Goal: Navigation & Orientation: Find specific page/section

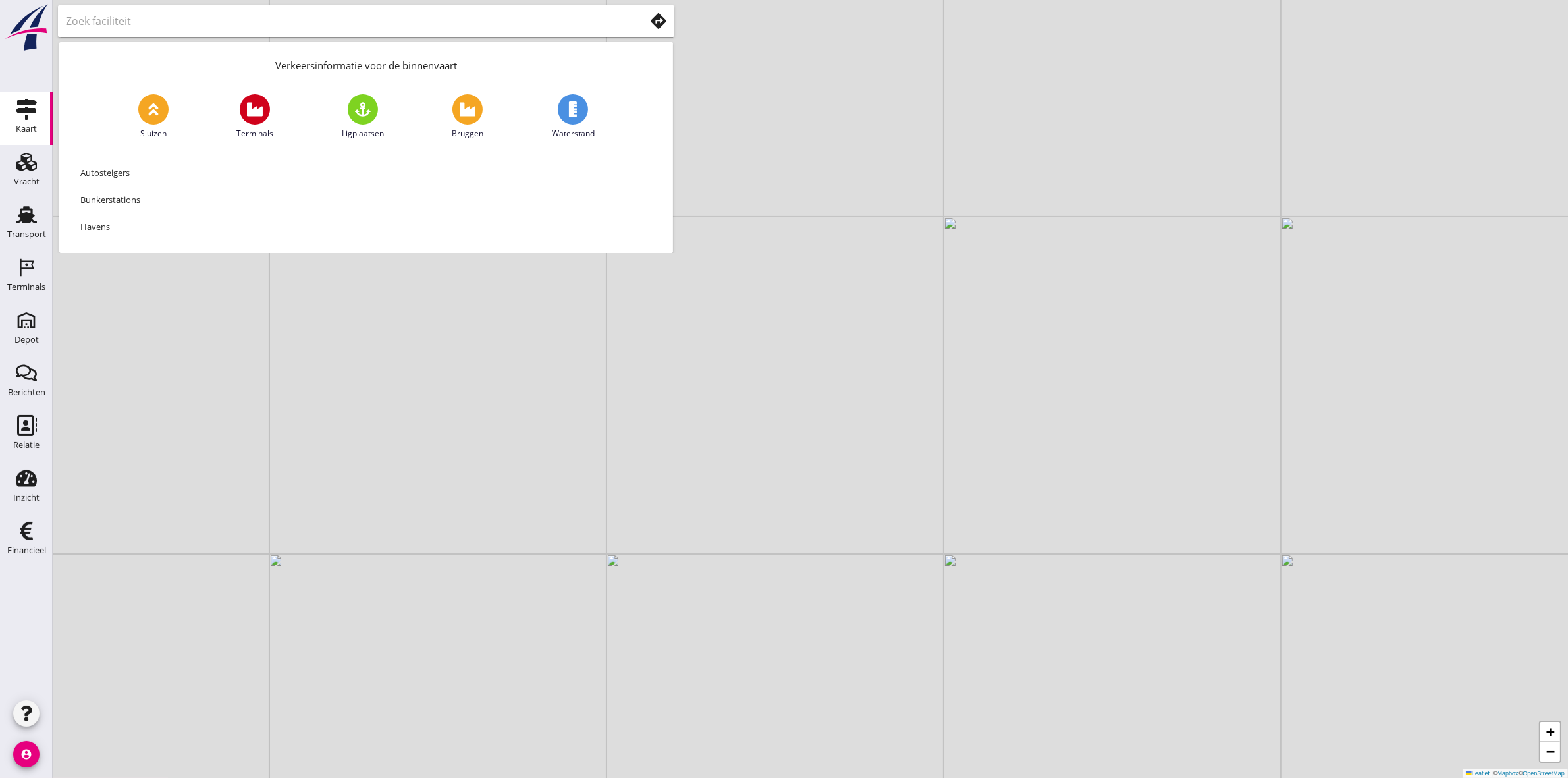
click at [435, 19] on input "text" at bounding box center [346, 21] width 561 height 21
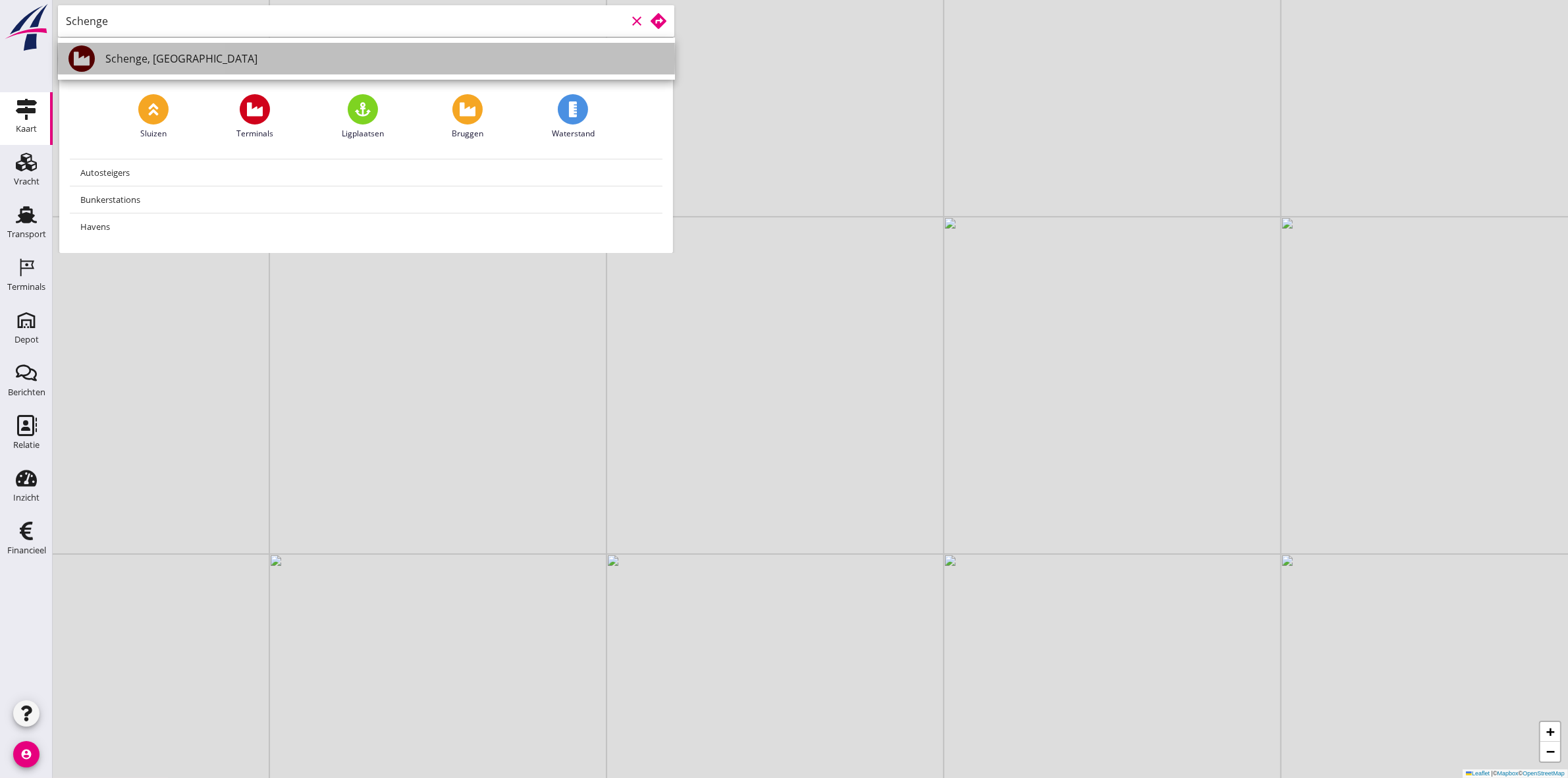
click at [329, 53] on div "Schenge, [GEOGRAPHIC_DATA]" at bounding box center [385, 58] width 559 height 16
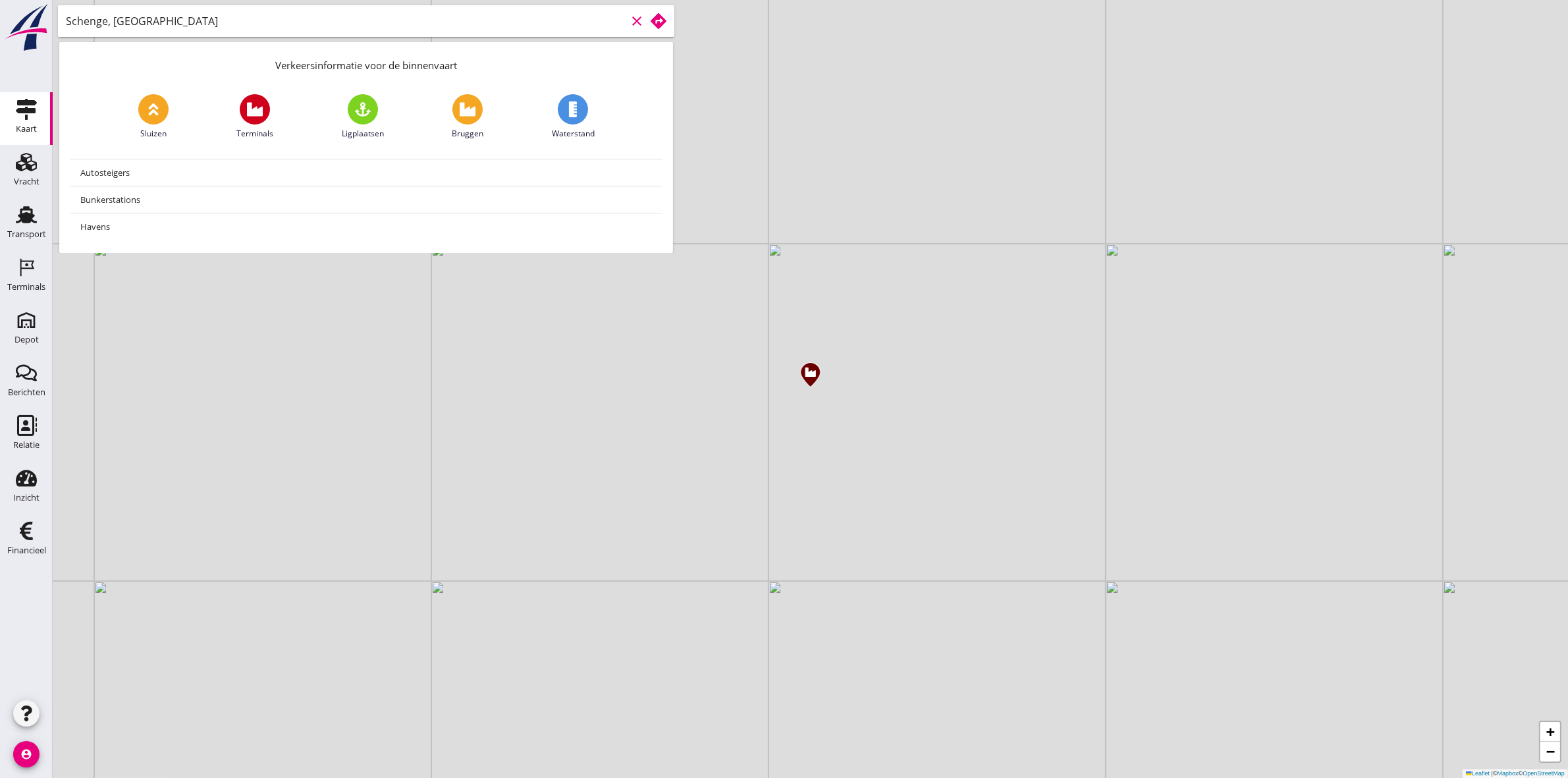
click at [426, 24] on input "Schenge, [GEOGRAPHIC_DATA]" at bounding box center [346, 21] width 561 height 21
type input "S"
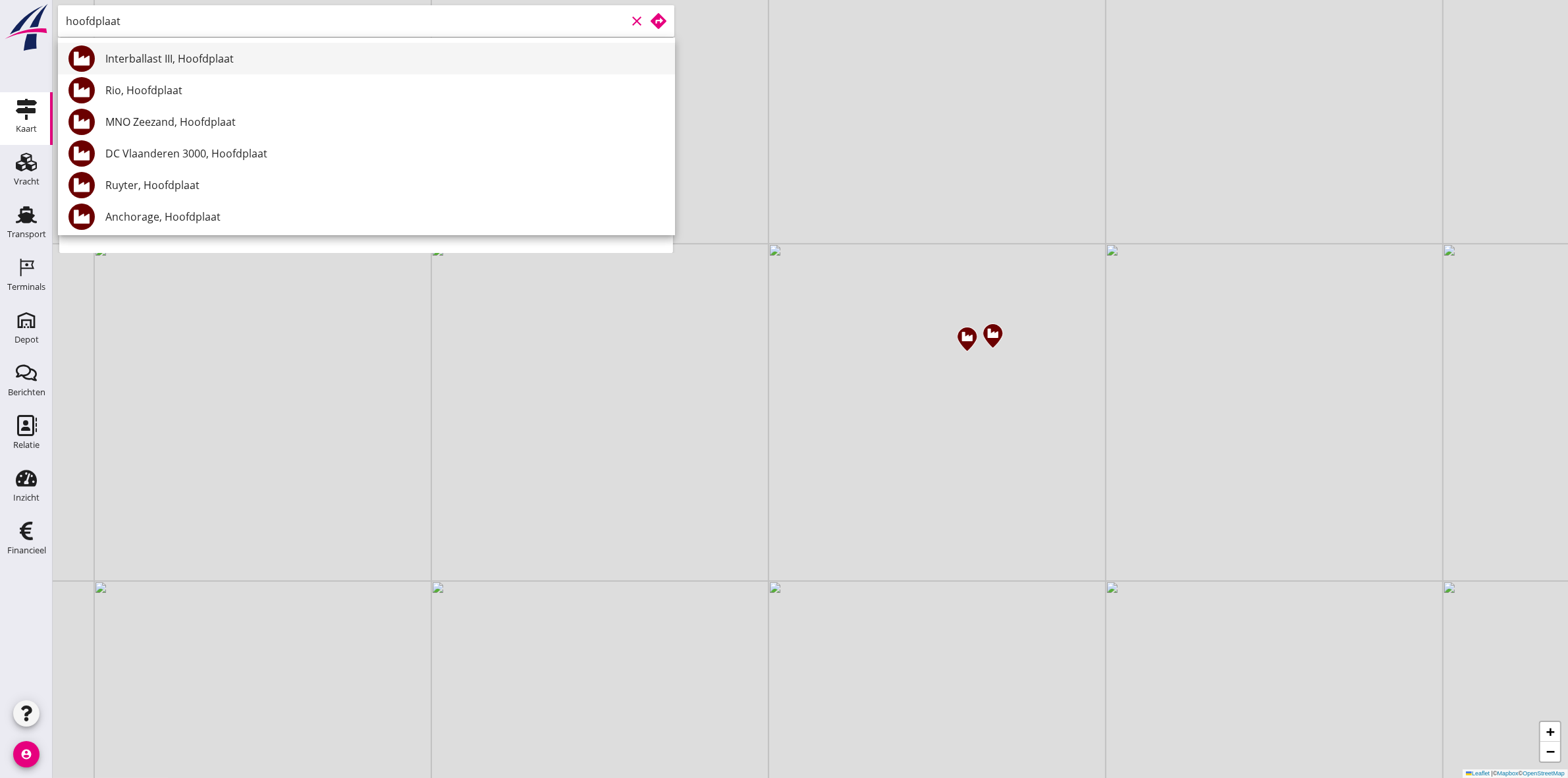
click at [392, 68] on div "Interballast III, Hoofdplaat" at bounding box center [385, 58] width 559 height 31
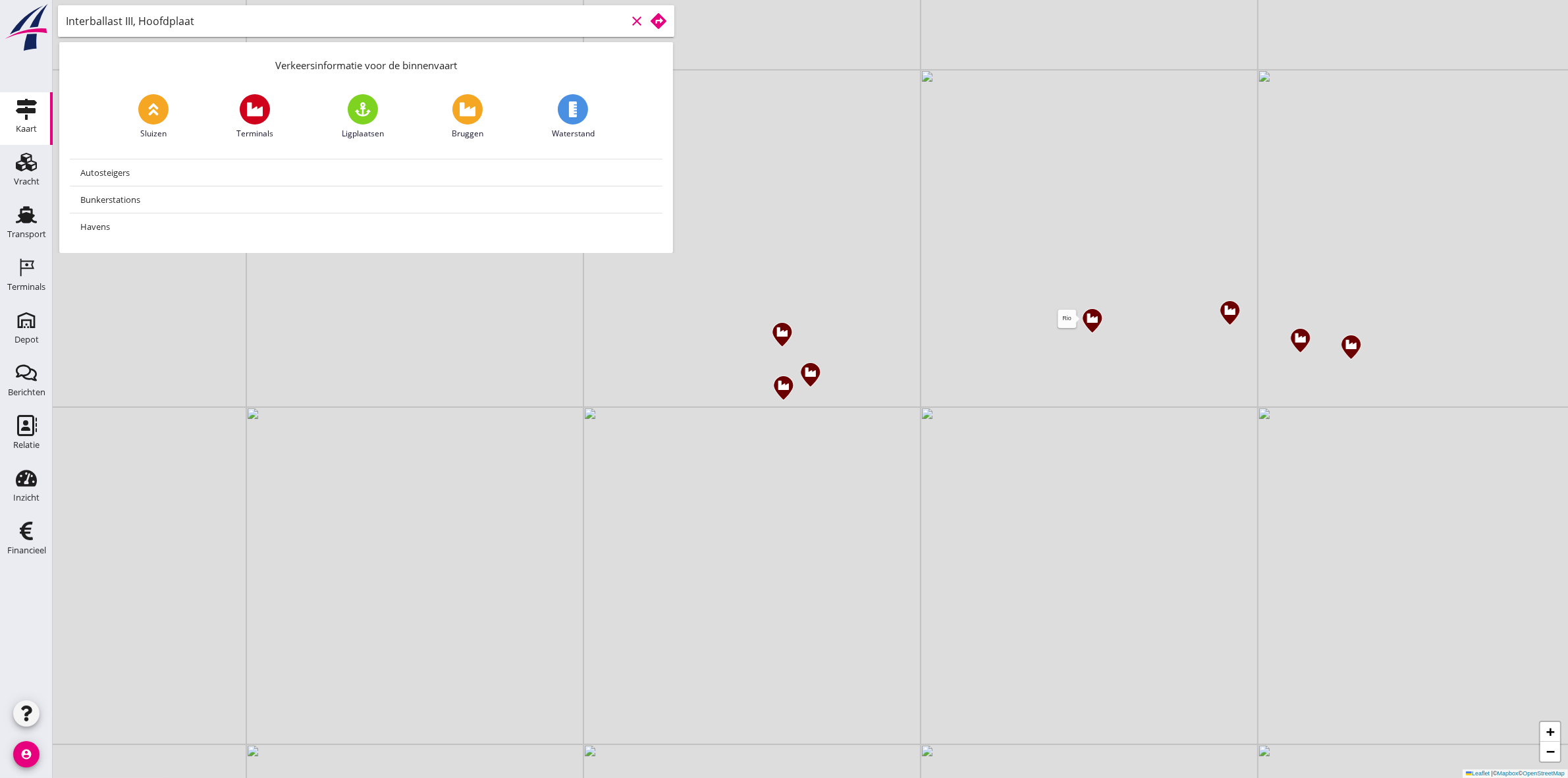
type input "Interballast III, Hoofdplaat"
click at [1088, 324] on img at bounding box center [1092, 321] width 23 height 28
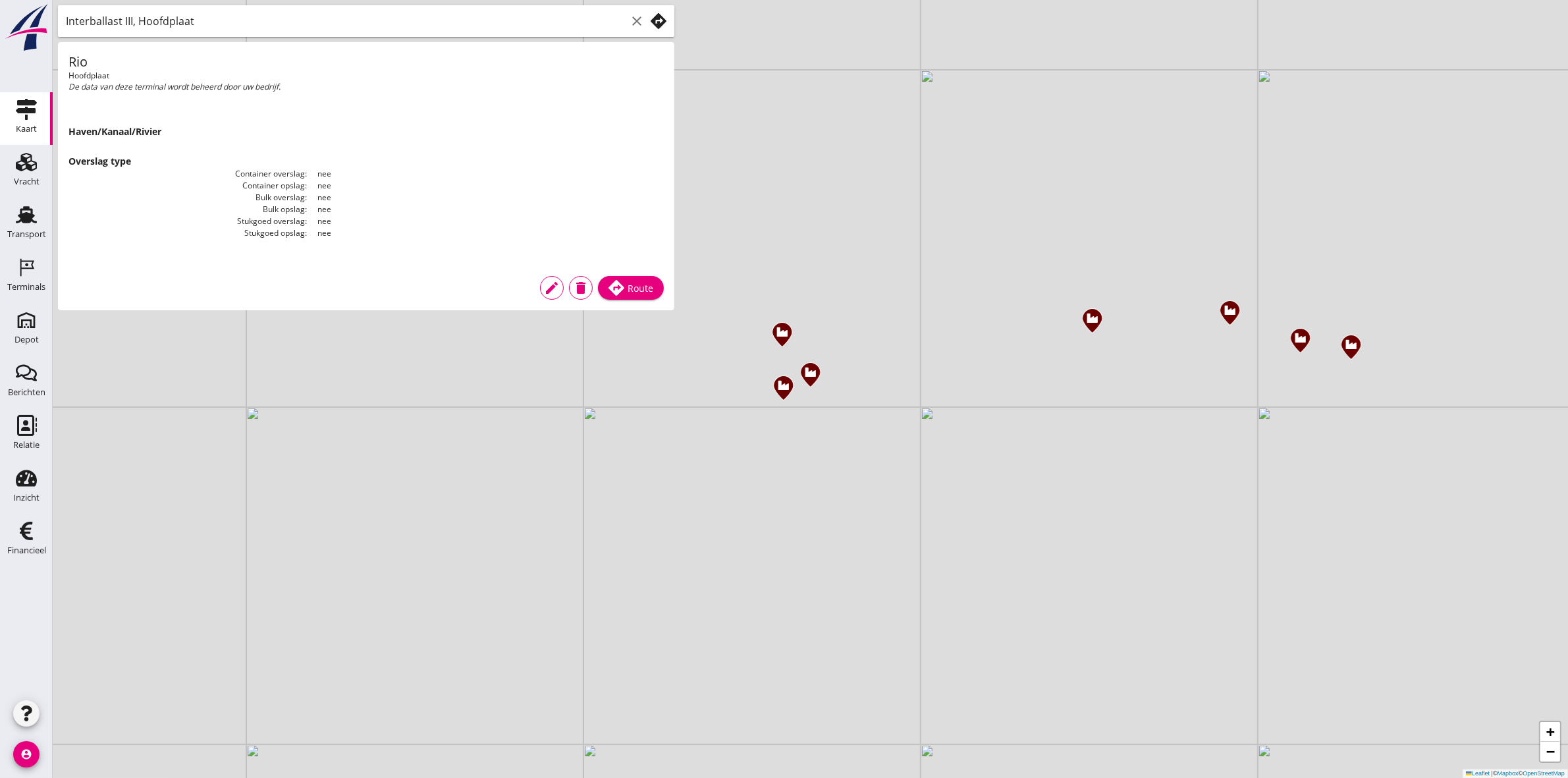
click at [640, 294] on div "Route" at bounding box center [631, 287] width 45 height 16
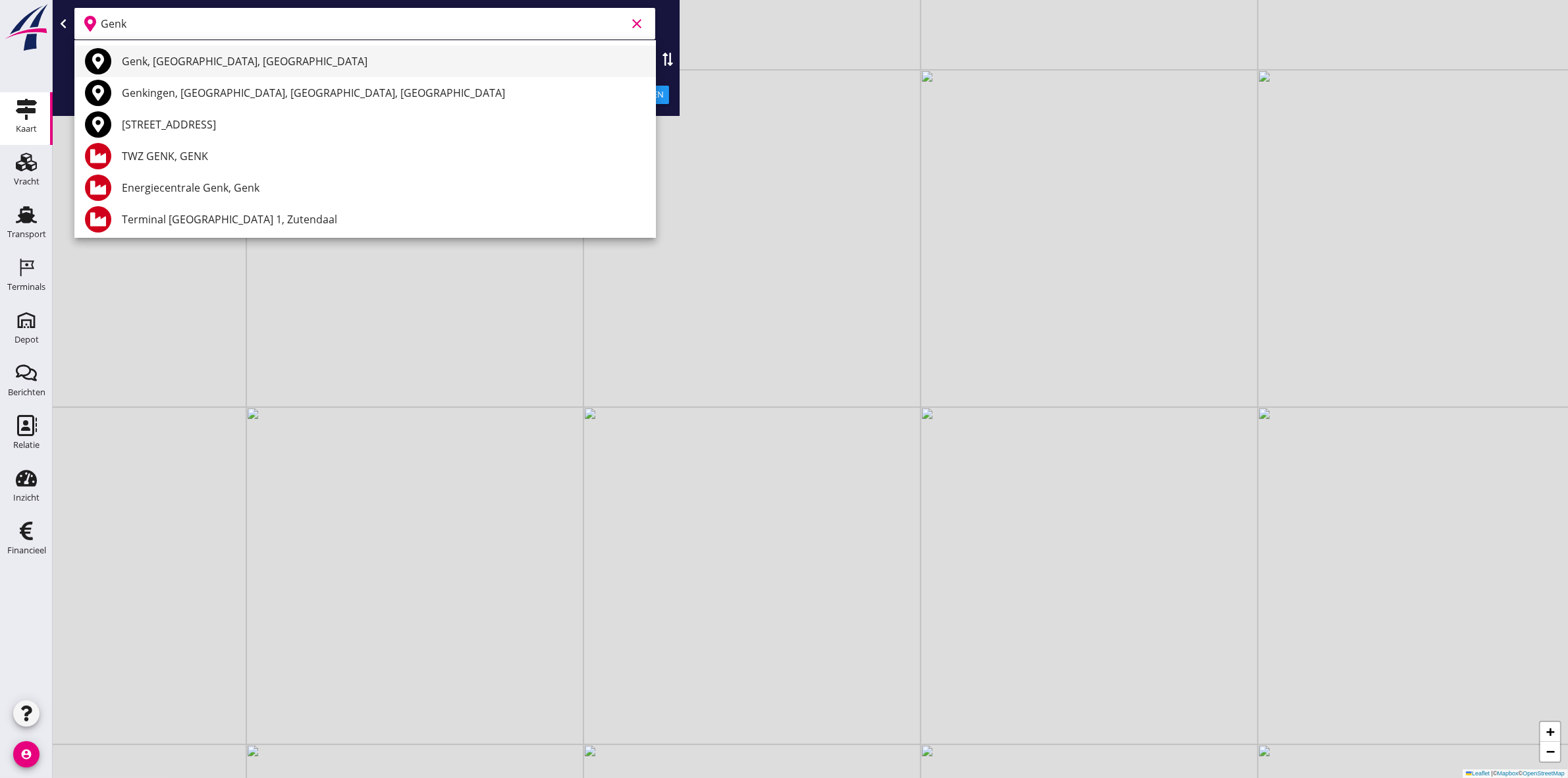
click at [252, 57] on div "Genk, [GEOGRAPHIC_DATA], [GEOGRAPHIC_DATA]" at bounding box center [383, 61] width 524 height 16
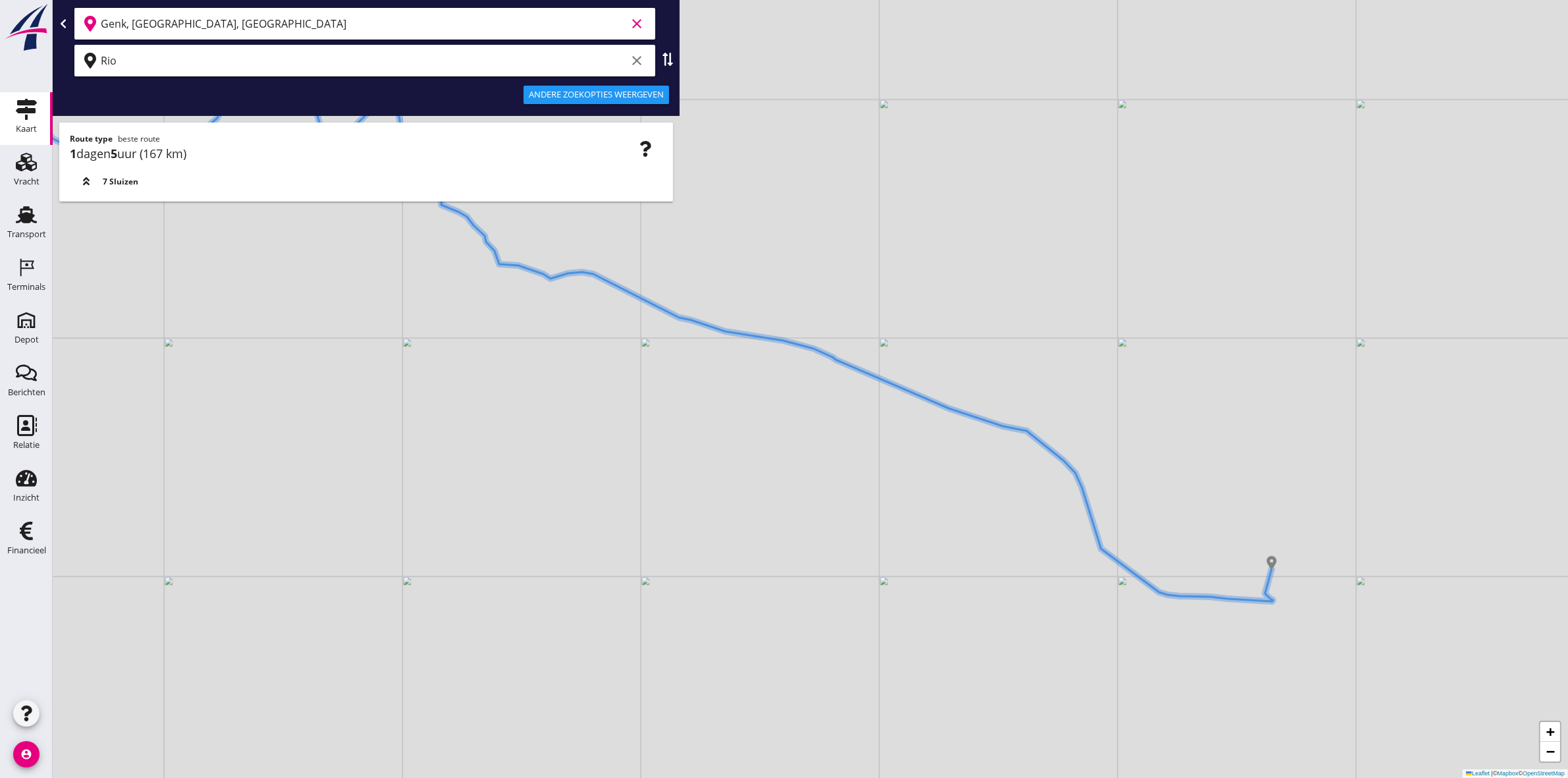
drag, startPoint x: 1357, startPoint y: 633, endPoint x: 1118, endPoint y: 548, distance: 253.7
click at [1123, 545] on div "+ − Leaflet | © Mapbox © OpenStreetMap" at bounding box center [810, 389] width 1515 height 778
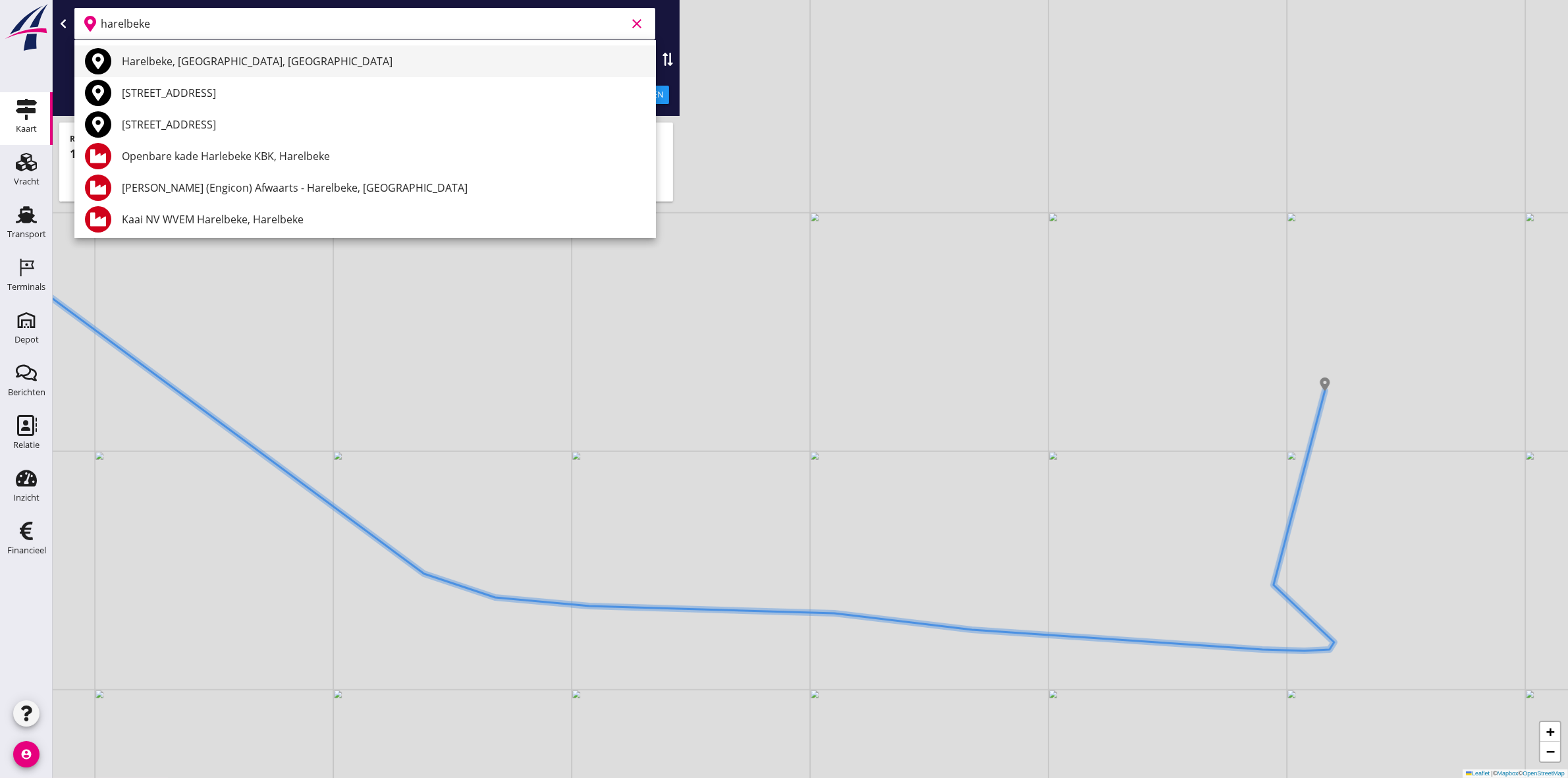
click at [377, 57] on div "Harelbeke, [GEOGRAPHIC_DATA], [GEOGRAPHIC_DATA]" at bounding box center [383, 61] width 524 height 16
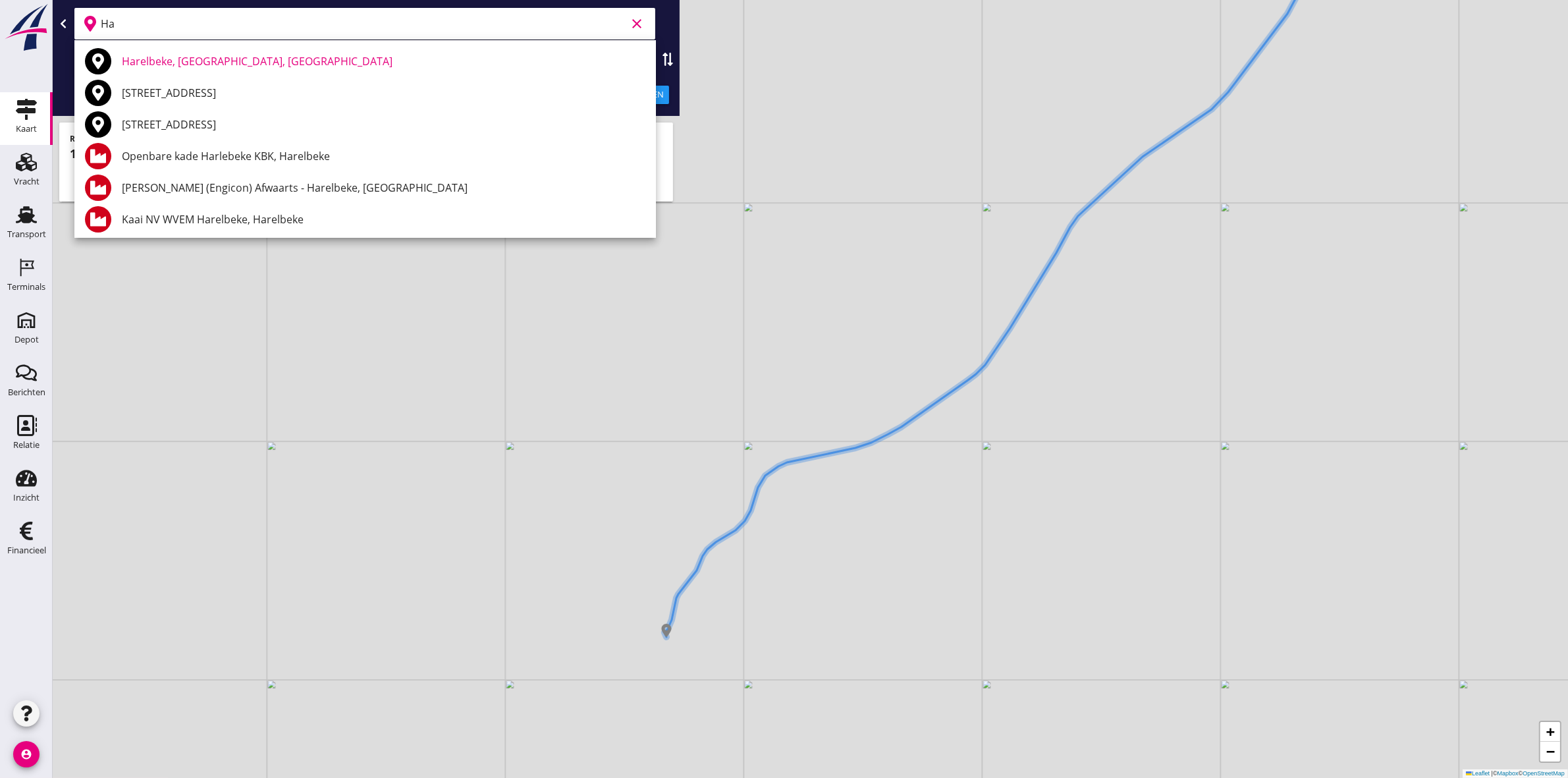
type input "H"
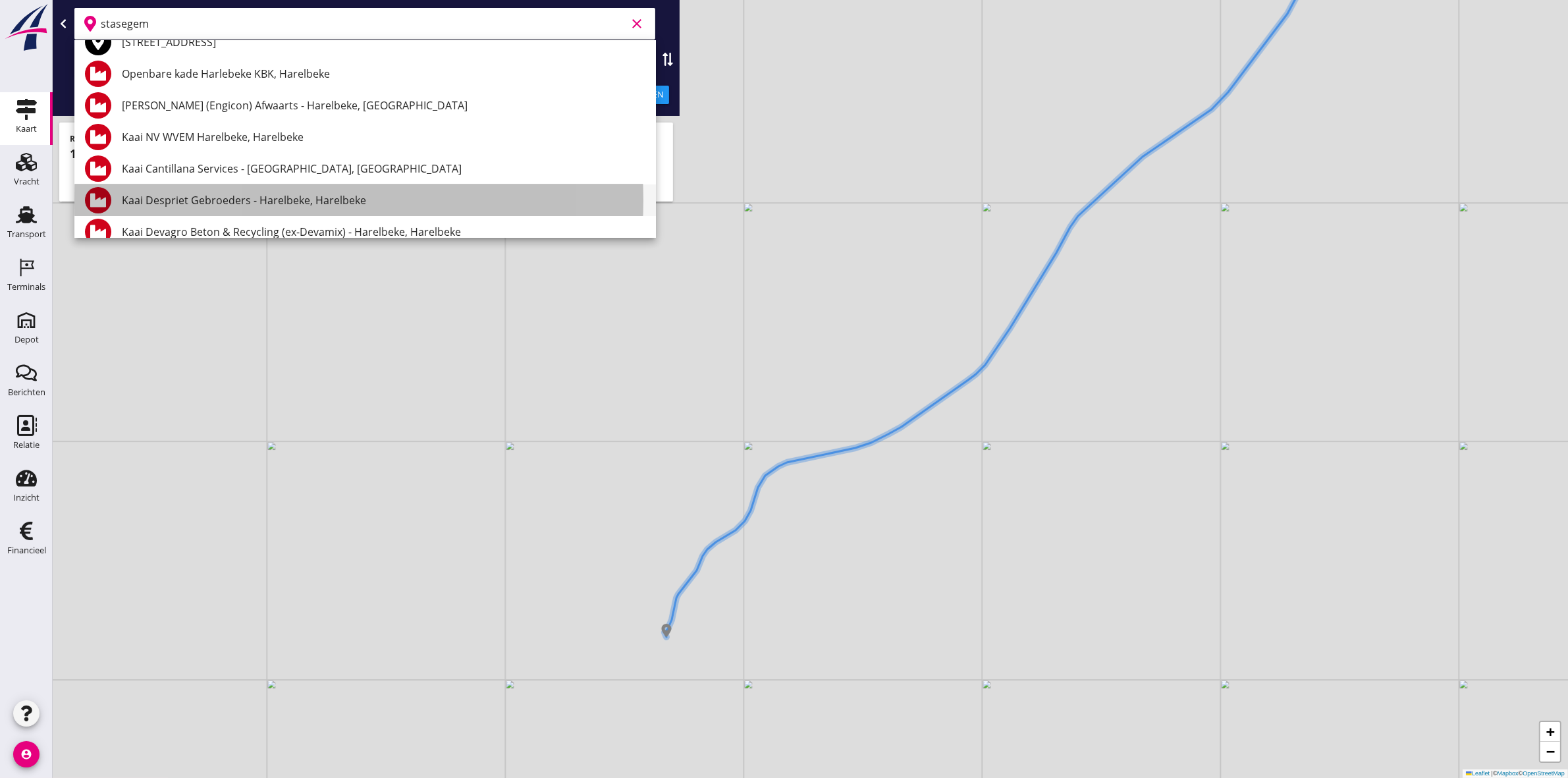
click at [323, 212] on div "Kaai Despriet Gebroeders - Harelbeke, Harelbeke" at bounding box center [383, 200] width 524 height 31
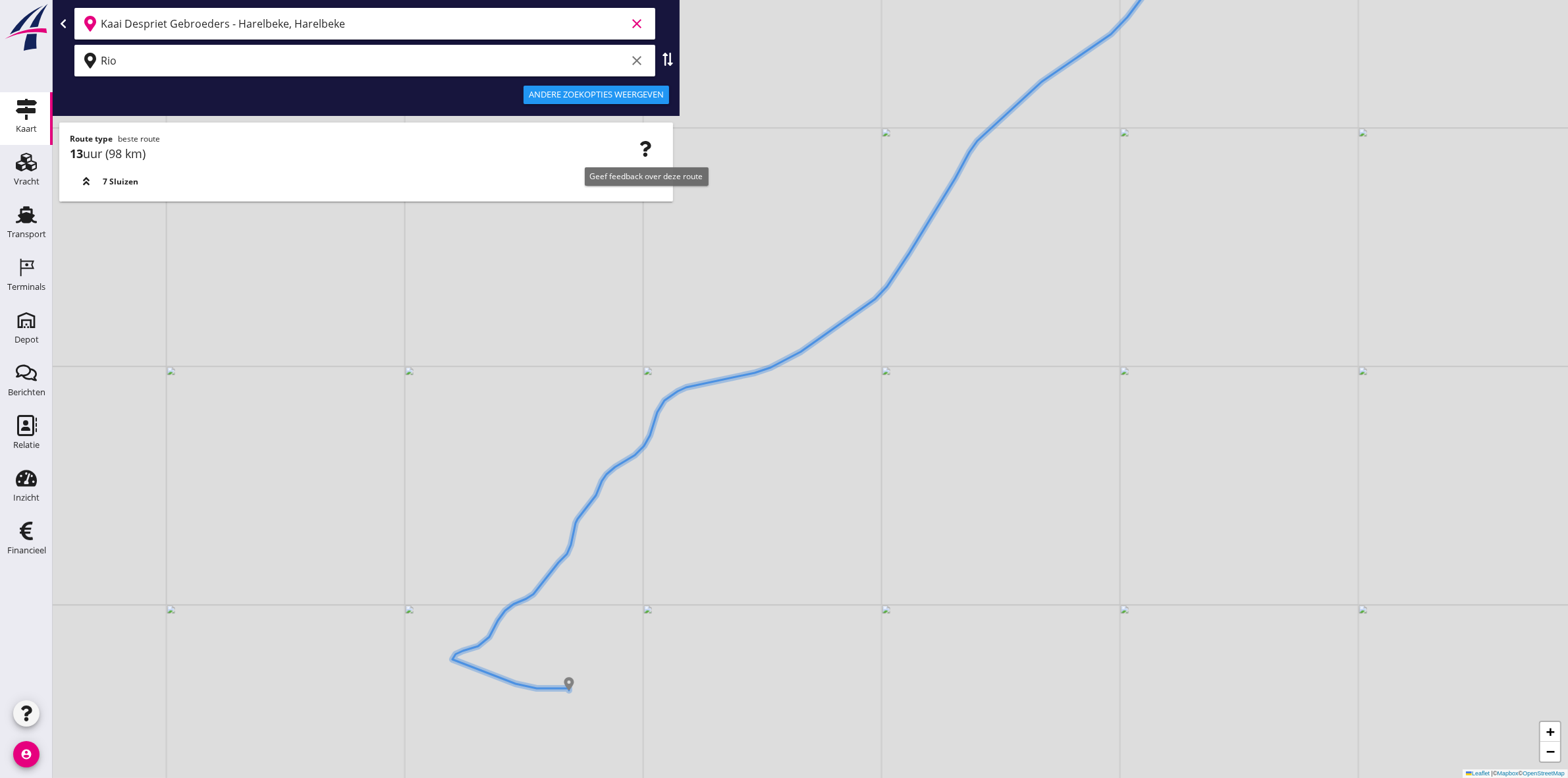
type input "Kaai Despriet Gebroeders - Harelbeke, Harelbeke"
click at [650, 145] on use "button" at bounding box center [646, 149] width 10 height 16
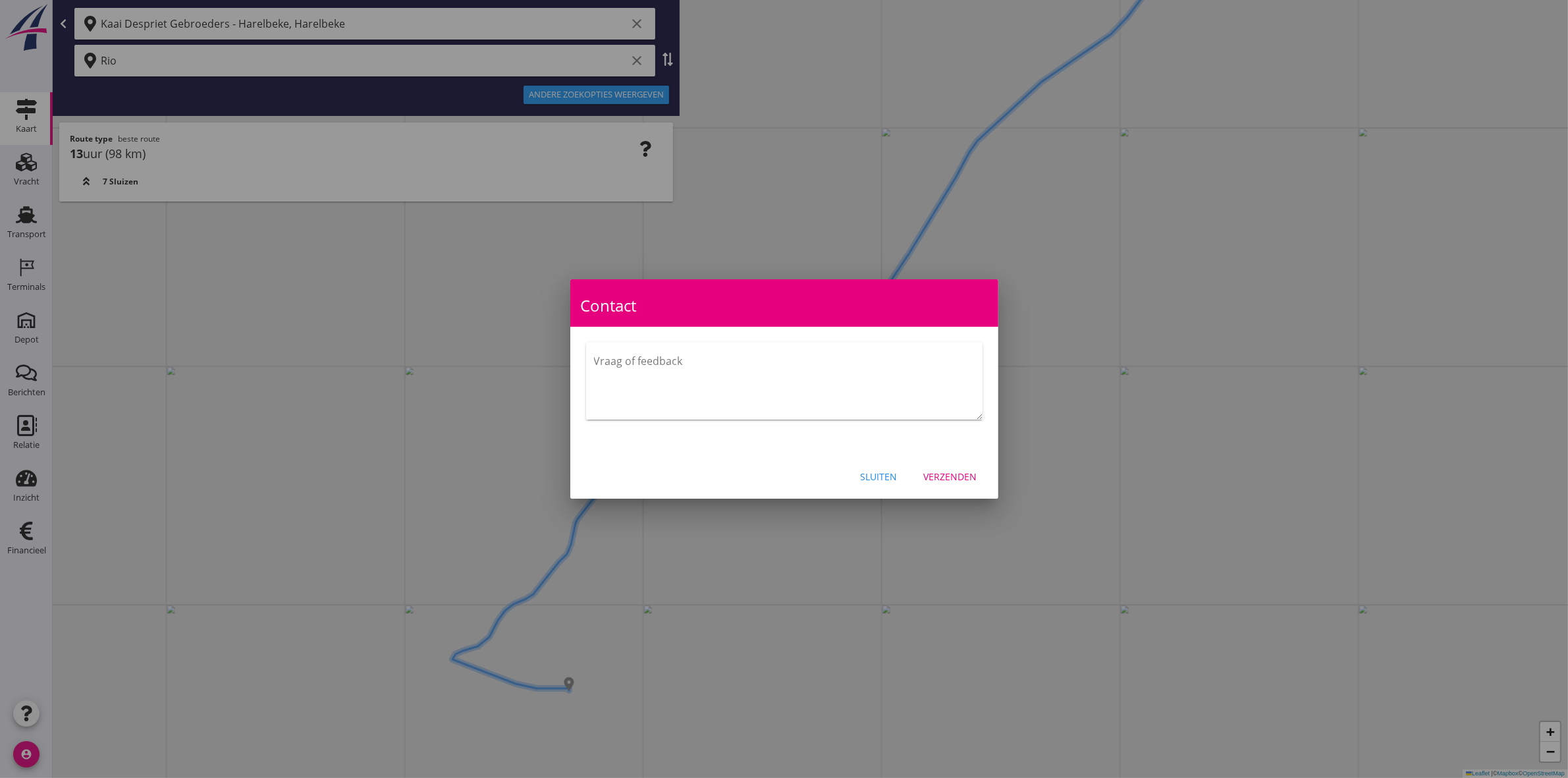
click at [650, 145] on div at bounding box center [784, 389] width 1568 height 778
click at [879, 470] on div "Sluiten" at bounding box center [879, 477] width 37 height 14
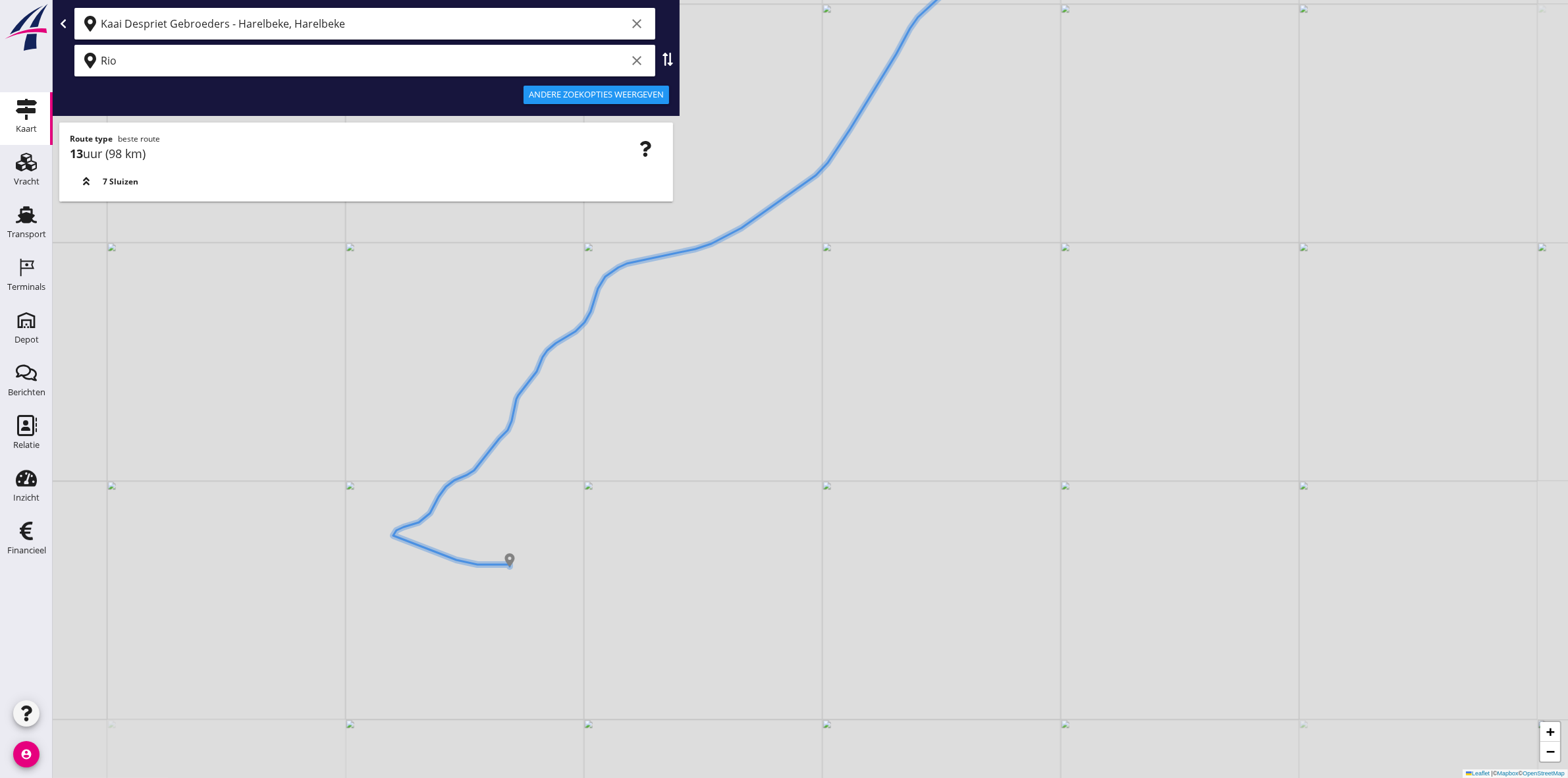
drag, startPoint x: 805, startPoint y: 511, endPoint x: 746, endPoint y: 388, distance: 136.4
click at [746, 388] on div "+ − Leaflet | © Mapbox © OpenStreetMap" at bounding box center [810, 389] width 1515 height 778
click at [22, 758] on icon "account_circle" at bounding box center [26, 754] width 26 height 26
click at [72, 716] on div "Mijn profiel" at bounding box center [99, 717] width 56 height 16
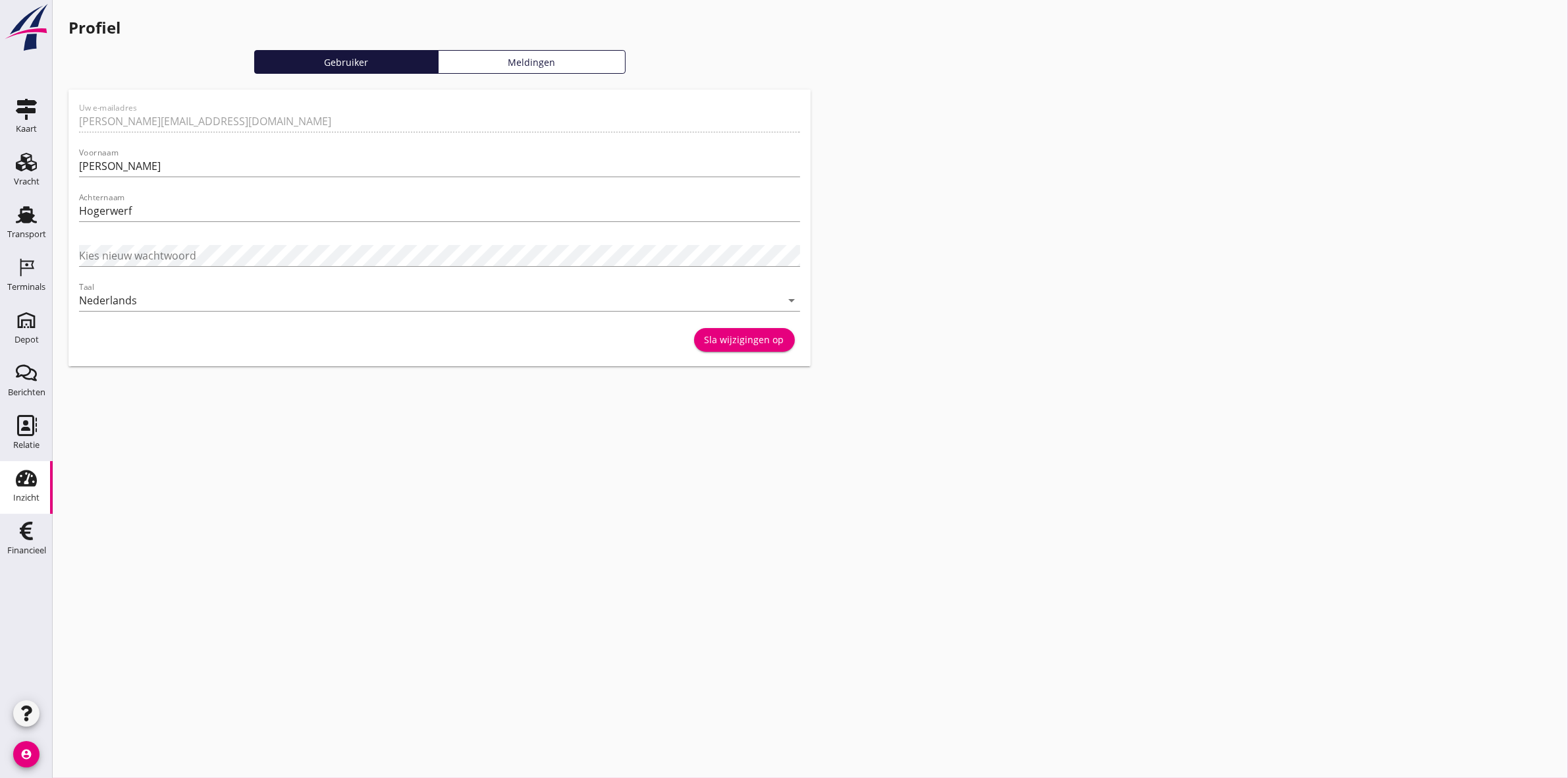
click at [42, 501] on link "Inzicht Inzicht" at bounding box center [26, 488] width 53 height 53
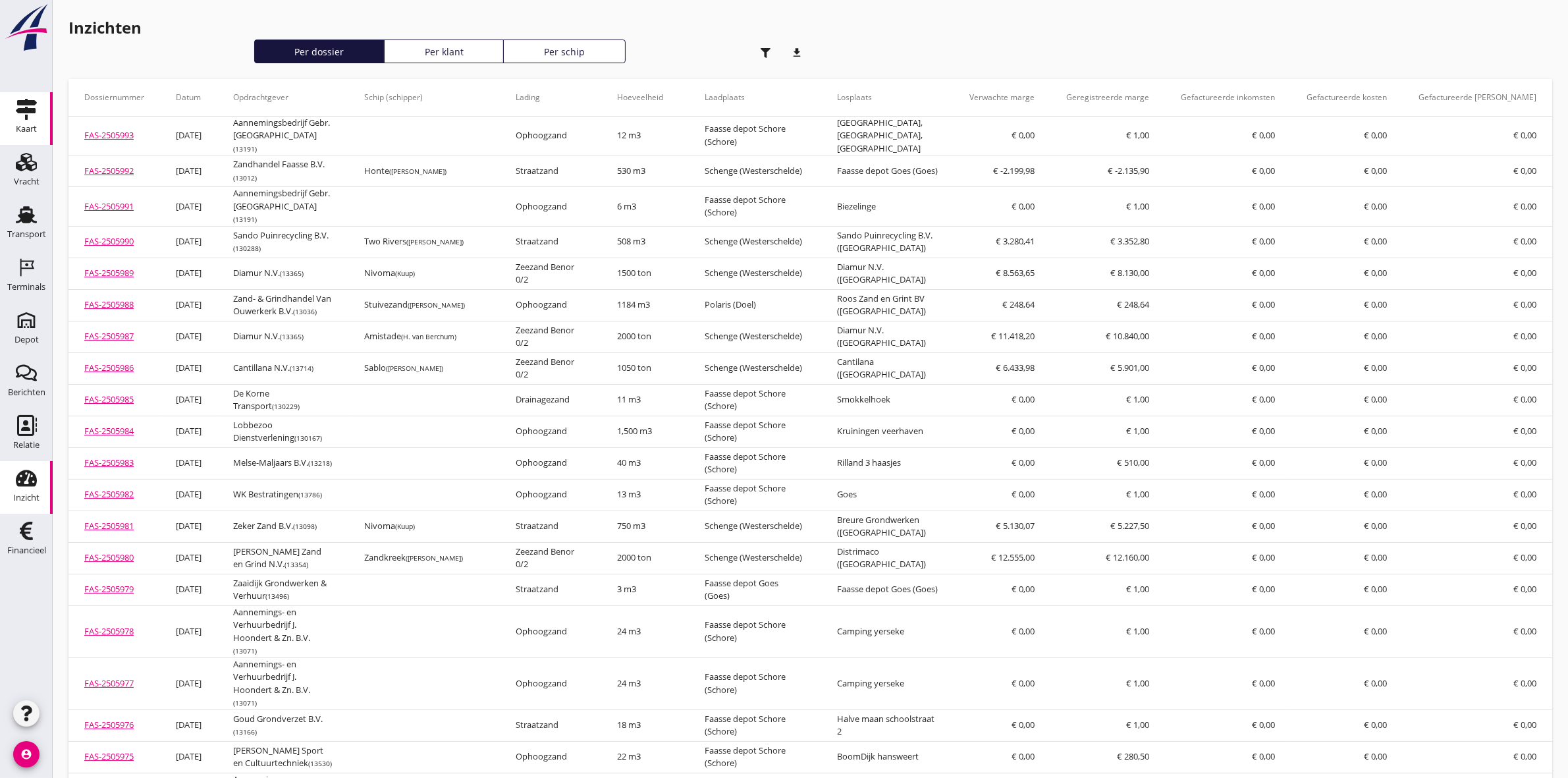
click at [17, 117] on icon "Kaart" at bounding box center [26, 109] width 21 height 21
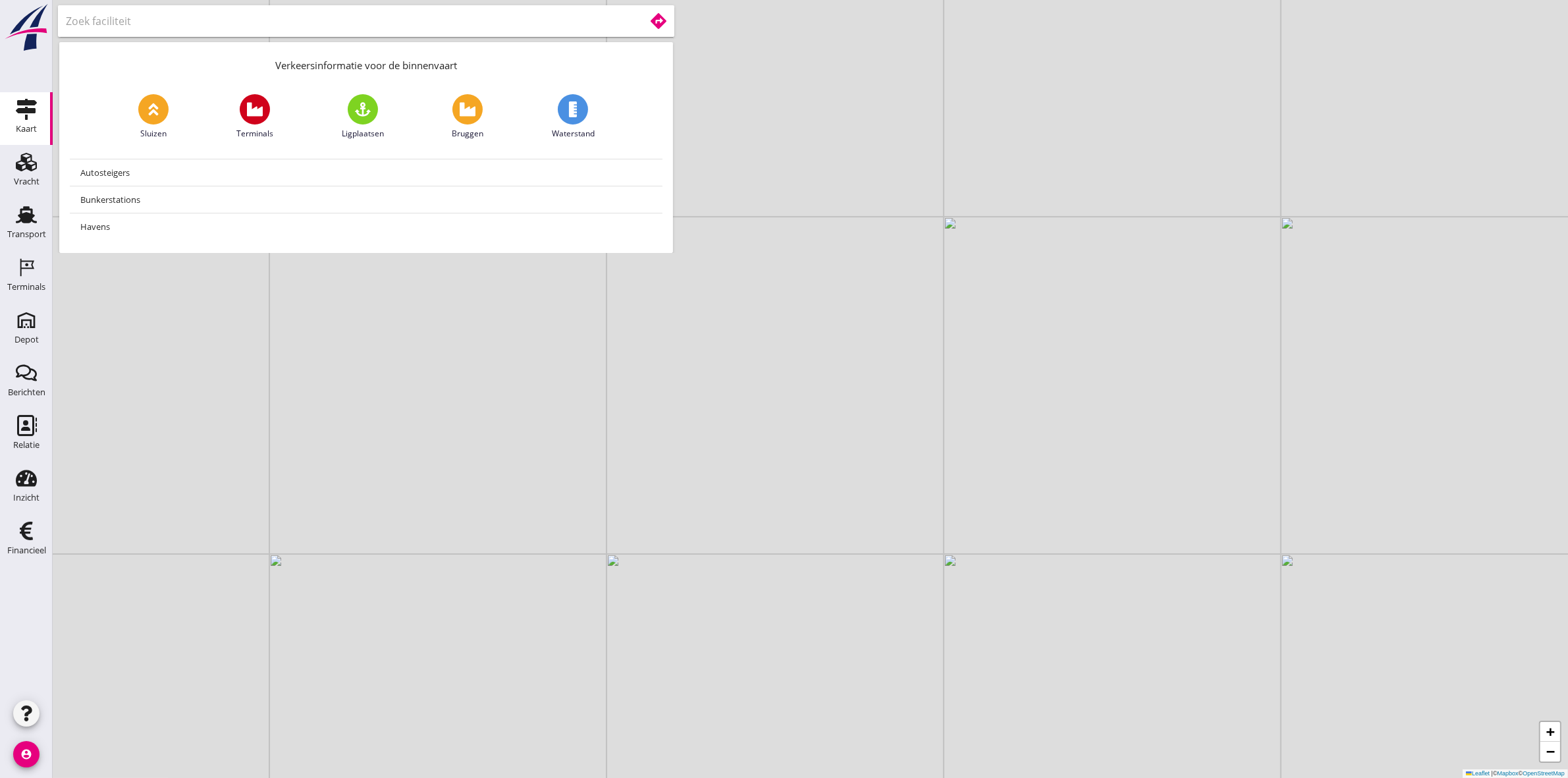
click at [497, 25] on input "text" at bounding box center [346, 21] width 561 height 21
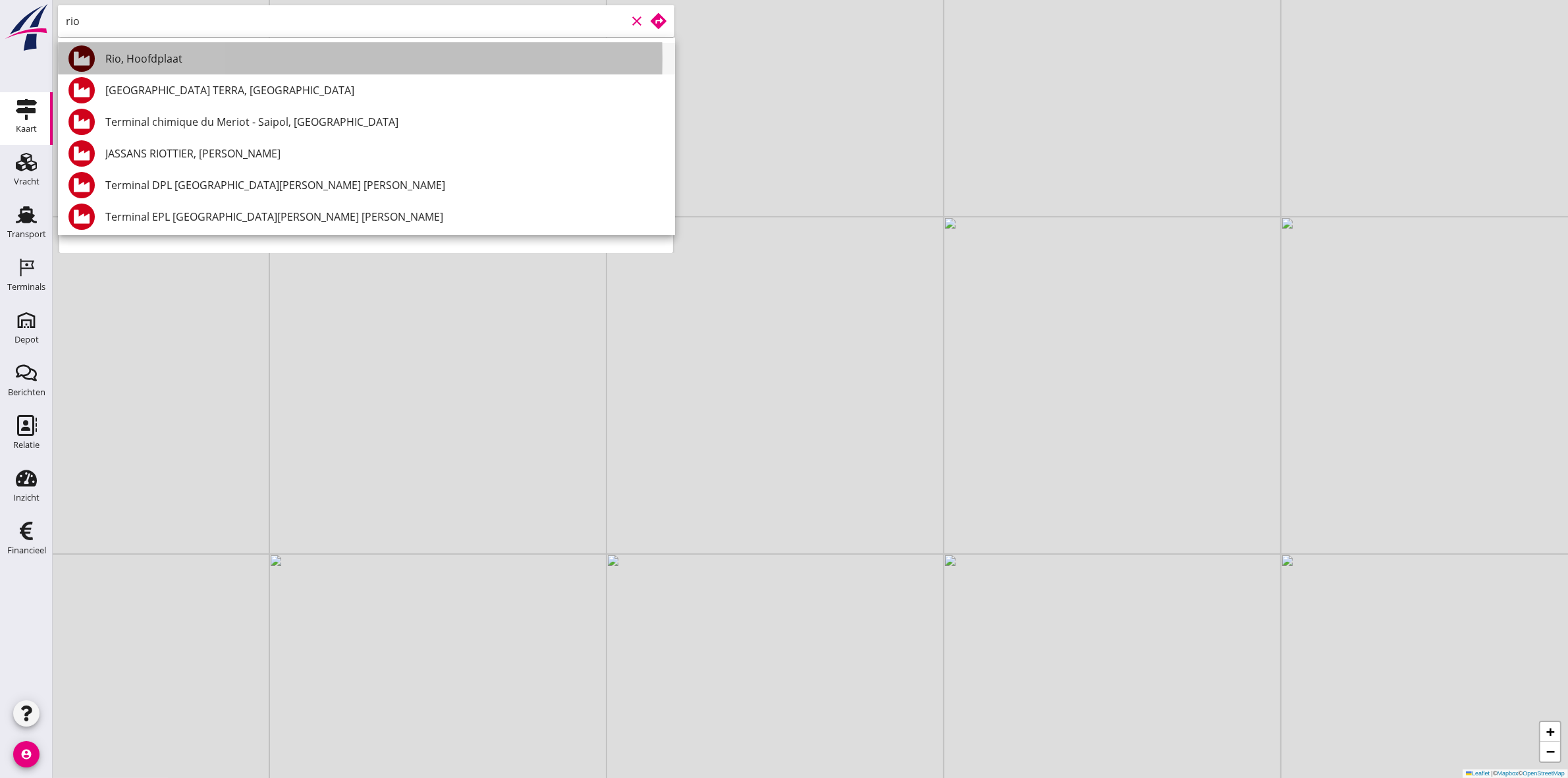
click at [501, 54] on div "Rio, Hoofdplaat" at bounding box center [385, 58] width 559 height 16
type input "Rio, Hoofdplaat"
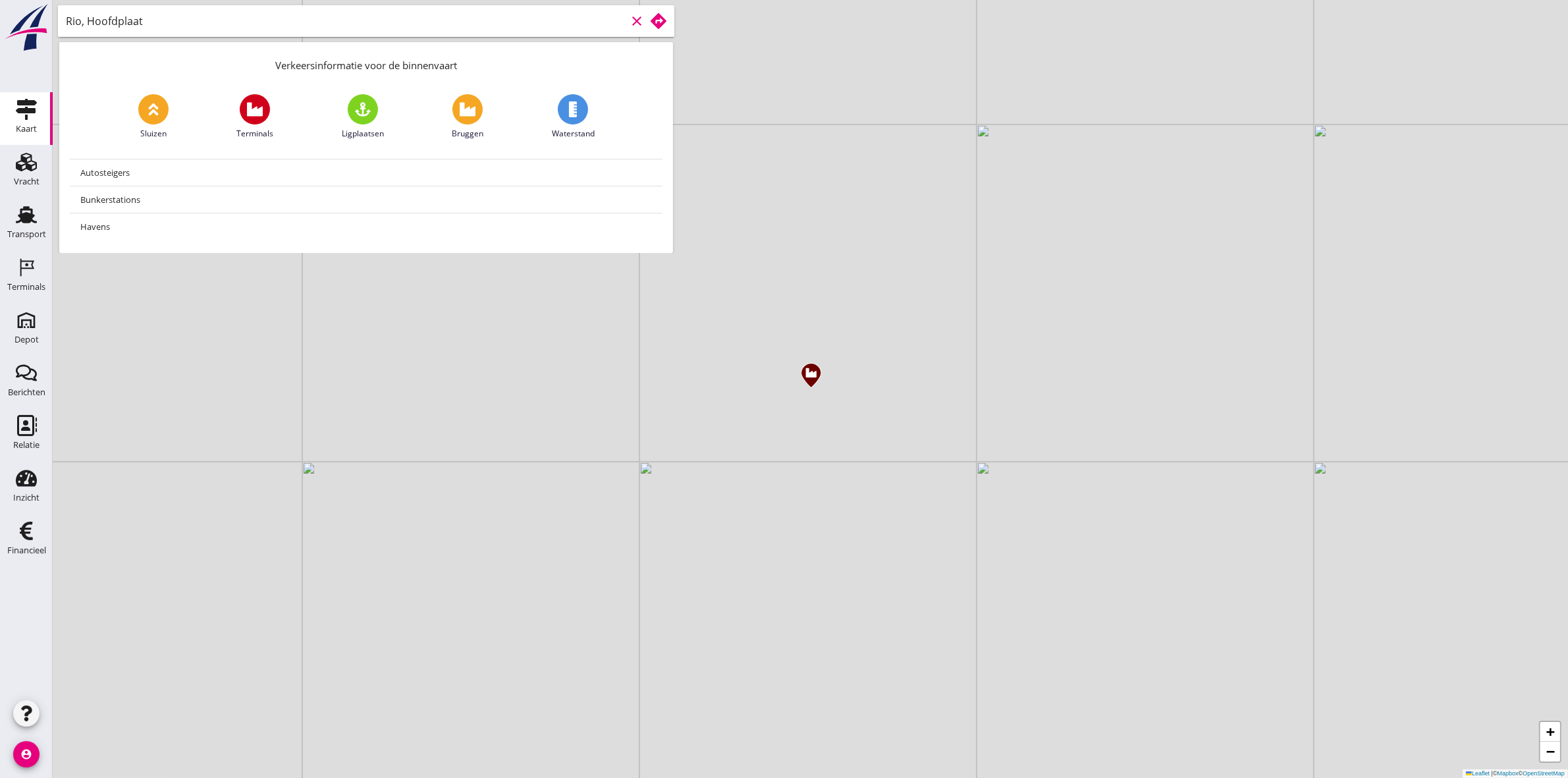
click at [659, 29] on use at bounding box center [658, 21] width 16 height 16
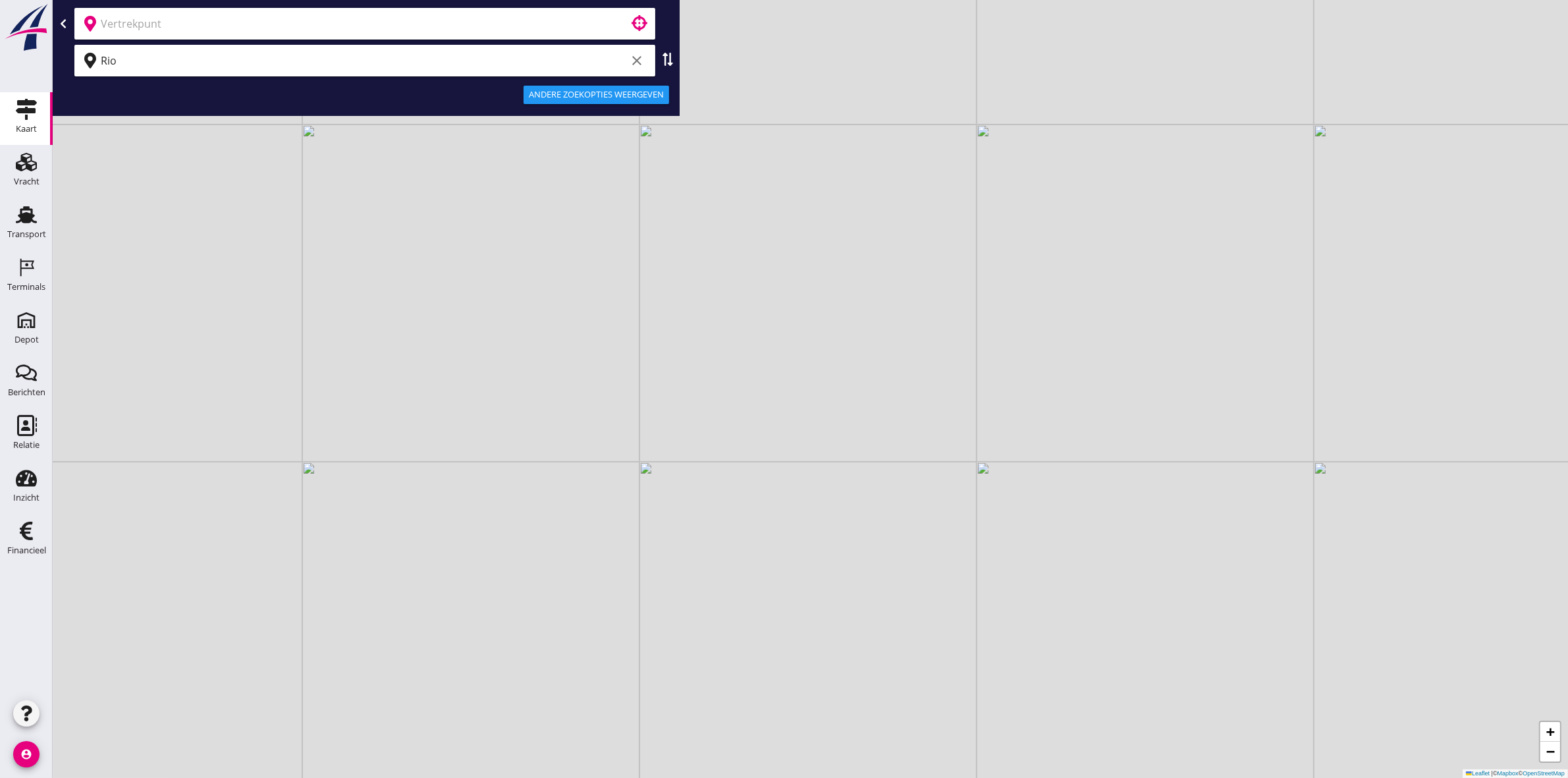
click at [325, 24] on input "text" at bounding box center [355, 24] width 510 height 21
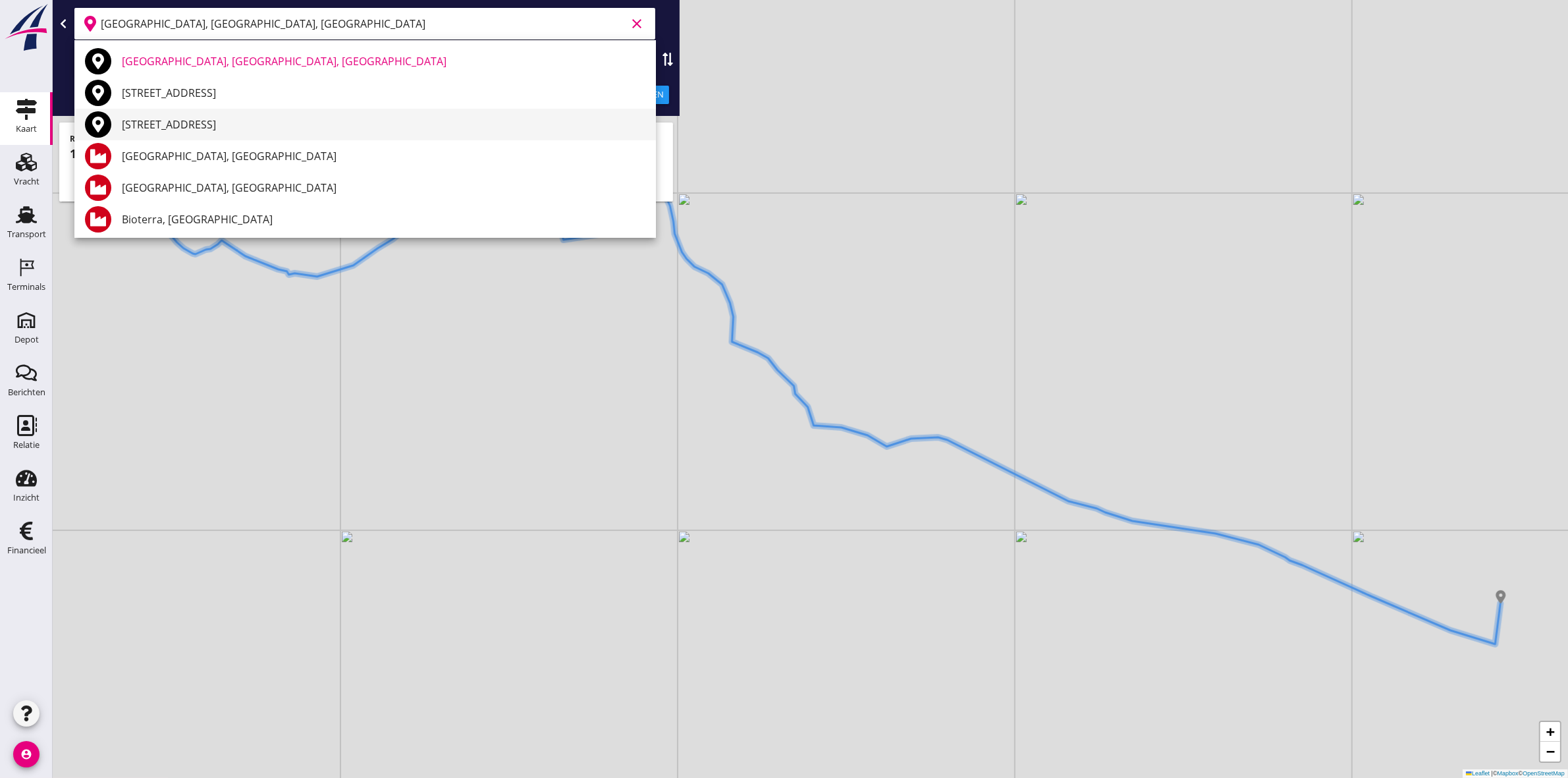
click at [178, 120] on div "[STREET_ADDRESS]" at bounding box center [383, 125] width 524 height 16
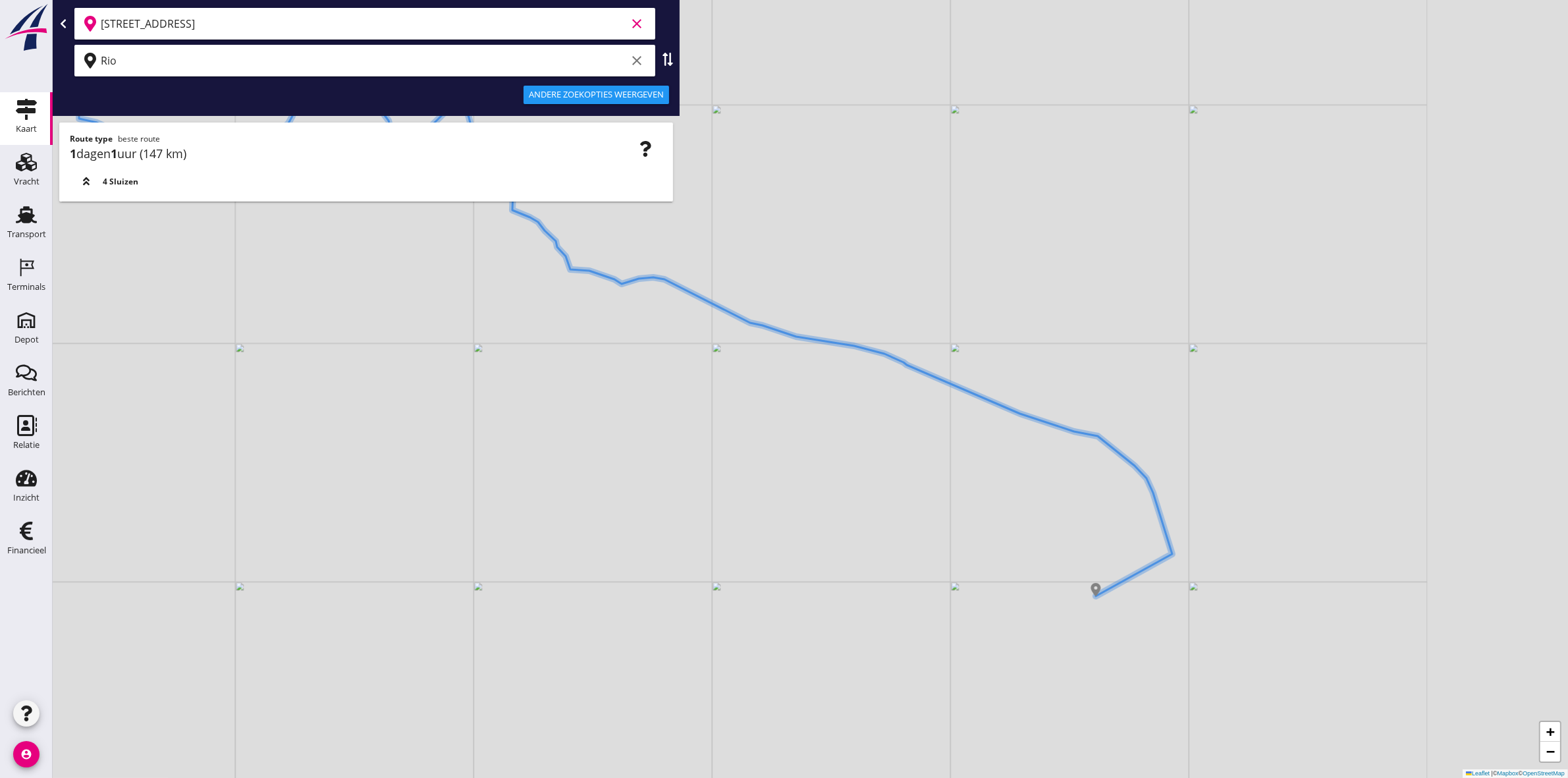
drag, startPoint x: 752, startPoint y: 552, endPoint x: 568, endPoint y: 492, distance: 193.5
click at [568, 492] on div "+ − Leaflet | © Mapbox © OpenStreetMap" at bounding box center [810, 389] width 1515 height 778
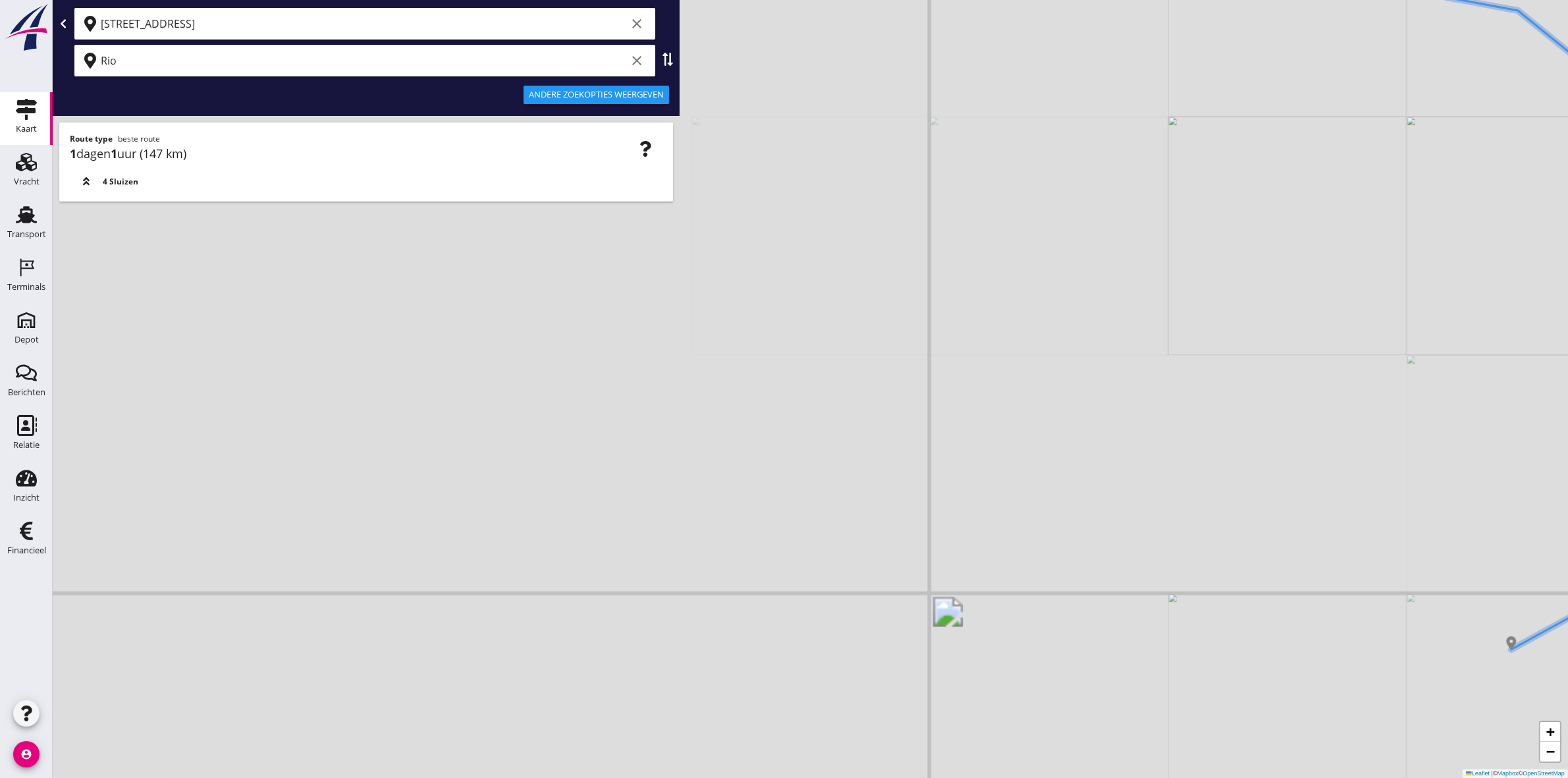
drag, startPoint x: 1075, startPoint y: 517, endPoint x: 310, endPoint y: 511, distance: 765.0
click at [315, 507] on div "+ − Leaflet | © Mapbox © OpenStreetMap" at bounding box center [810, 389] width 1515 height 778
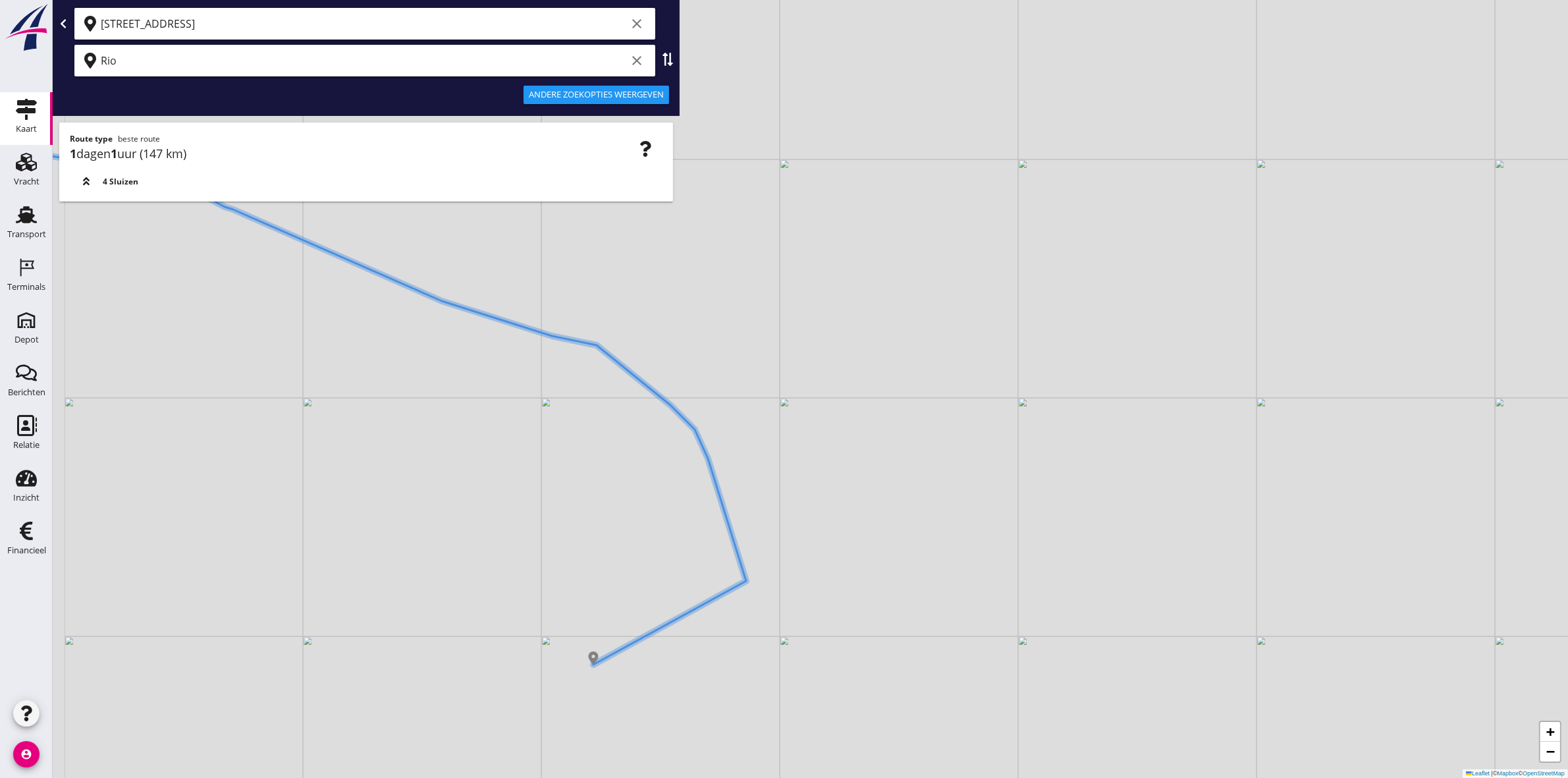
drag, startPoint x: 439, startPoint y: 495, endPoint x: 749, endPoint y: 676, distance: 359.0
click at [733, 671] on div "+ − Leaflet | © Mapbox © OpenStreetMap" at bounding box center [810, 389] width 1515 height 778
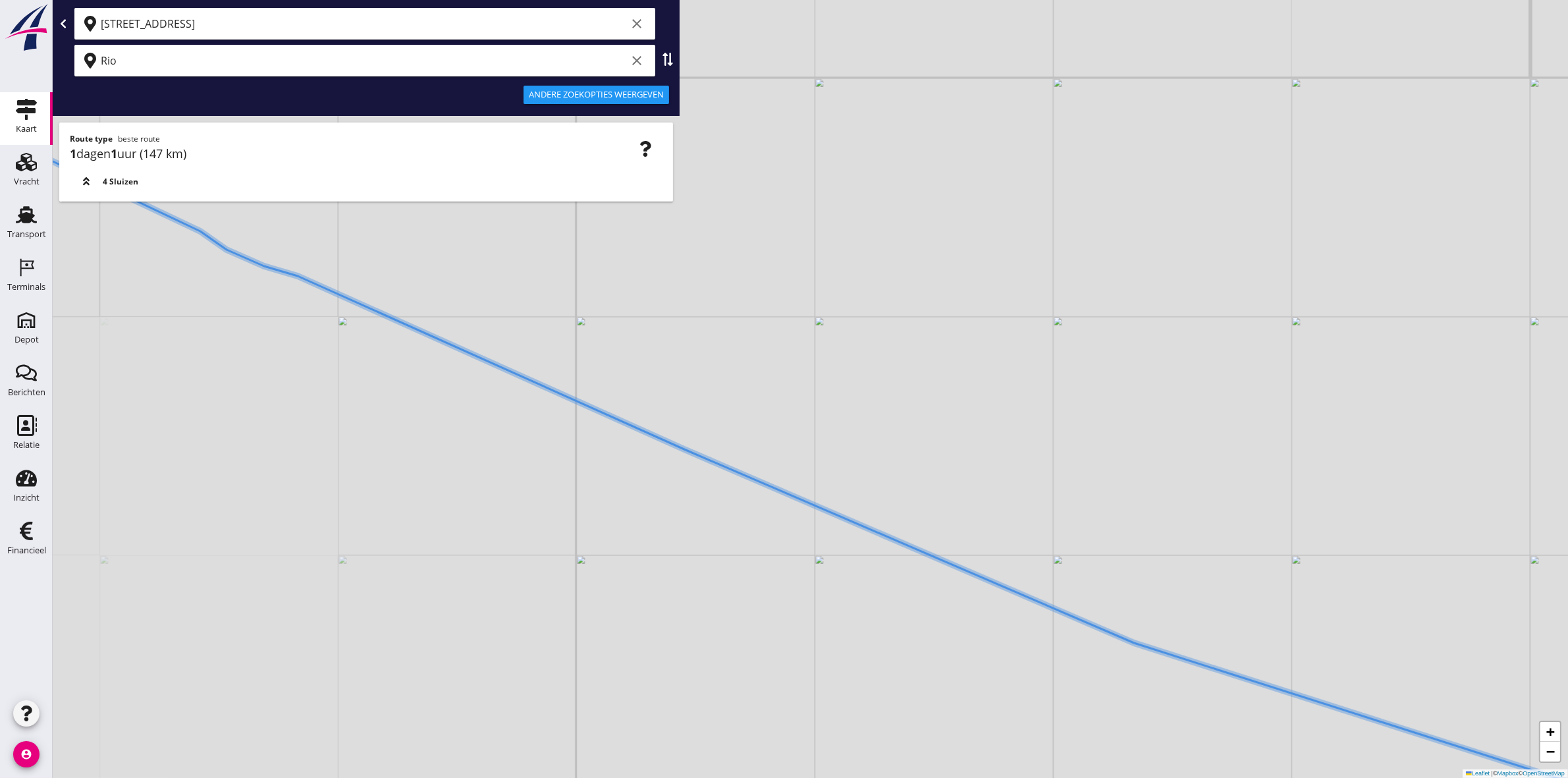
drag, startPoint x: 982, startPoint y: 501, endPoint x: 919, endPoint y: 419, distance: 103.4
click at [929, 422] on div "+ − Leaflet | © Mapbox © OpenStreetMap" at bounding box center [810, 389] width 1515 height 778
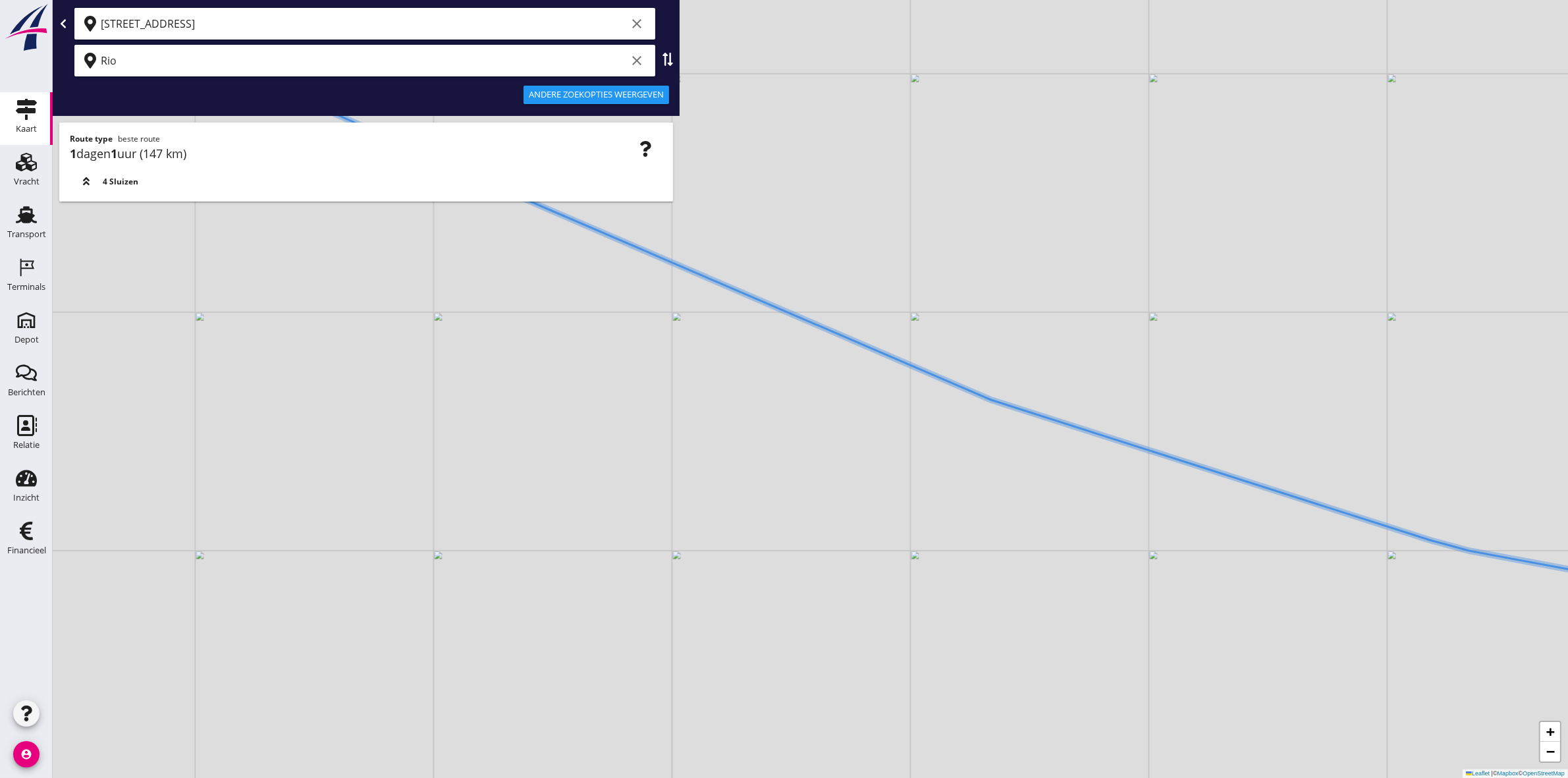
drag, startPoint x: 1002, startPoint y: 592, endPoint x: 890, endPoint y: 408, distance: 215.4
click at [894, 411] on div "+ − Leaflet | © Mapbox © OpenStreetMap" at bounding box center [810, 389] width 1515 height 778
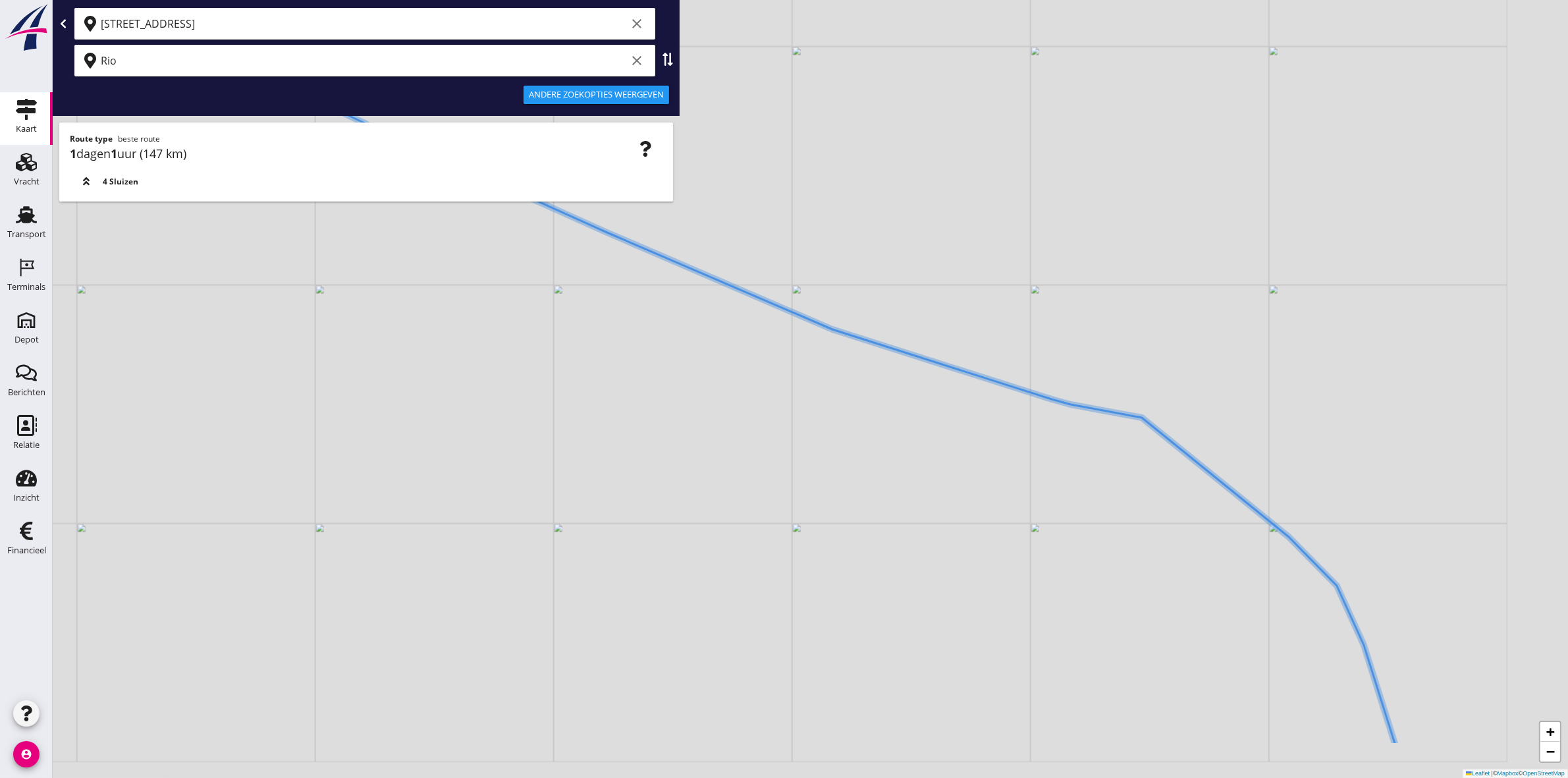
drag, startPoint x: 925, startPoint y: 518, endPoint x: 819, endPoint y: 432, distance: 136.5
click at [847, 445] on div "+ − Leaflet | © Mapbox © OpenStreetMap" at bounding box center [810, 389] width 1515 height 778
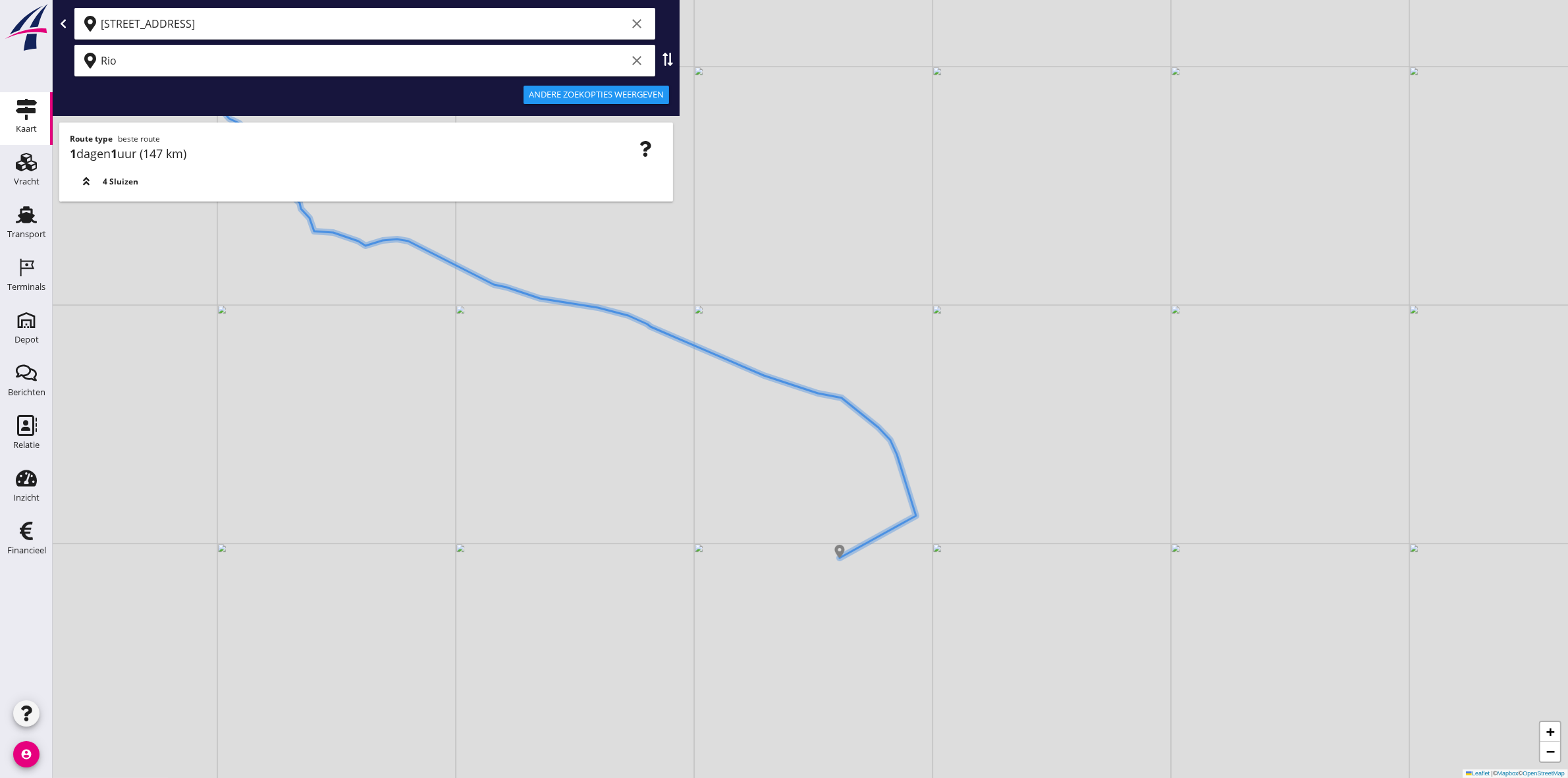
click at [445, 10] on div "[STREET_ADDRESS] clear" at bounding box center [365, 23] width 581 height 31
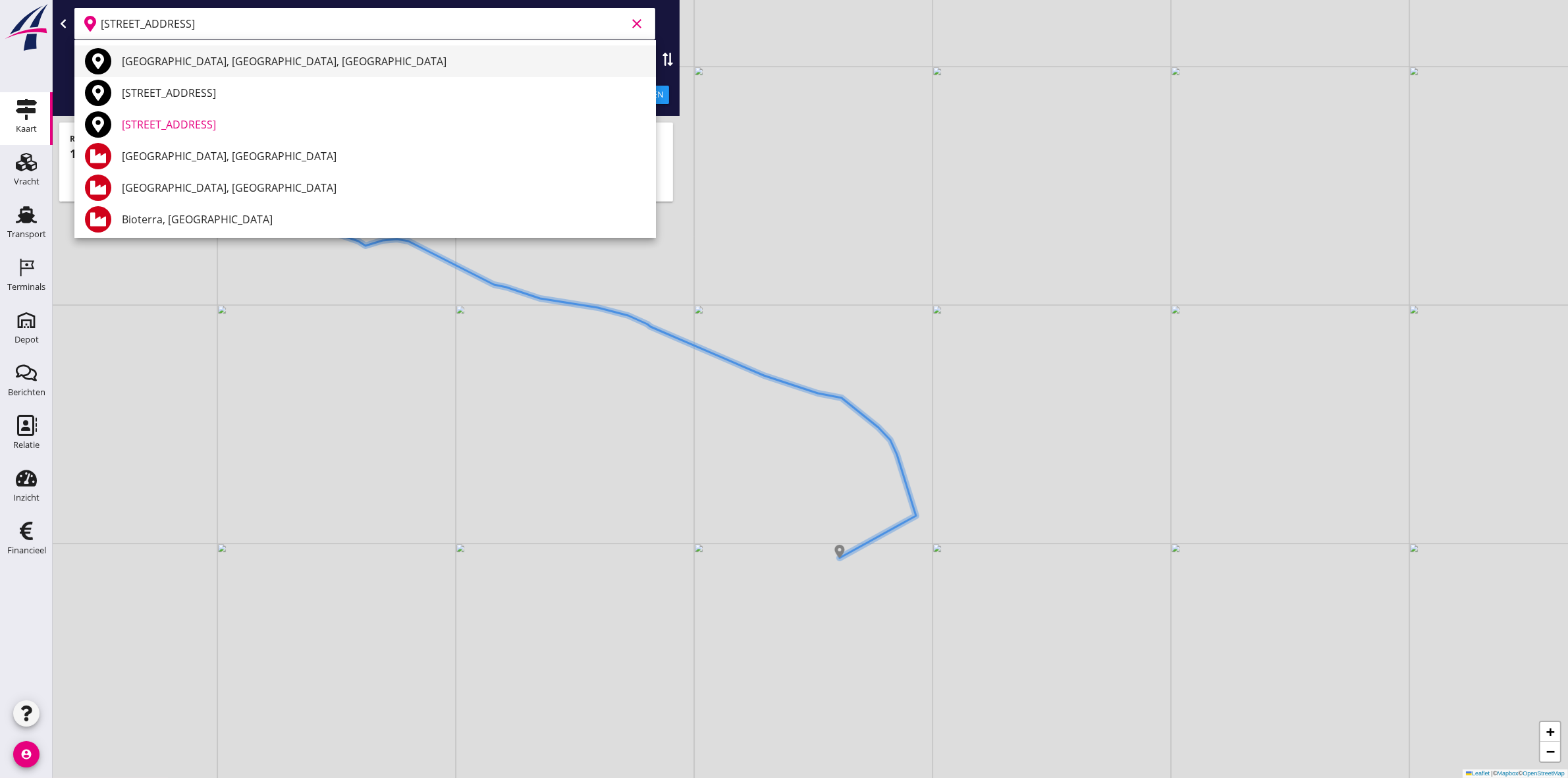
click at [439, 58] on div "[GEOGRAPHIC_DATA], [GEOGRAPHIC_DATA], [GEOGRAPHIC_DATA]" at bounding box center [383, 61] width 524 height 16
type input "[GEOGRAPHIC_DATA], [GEOGRAPHIC_DATA], [GEOGRAPHIC_DATA]"
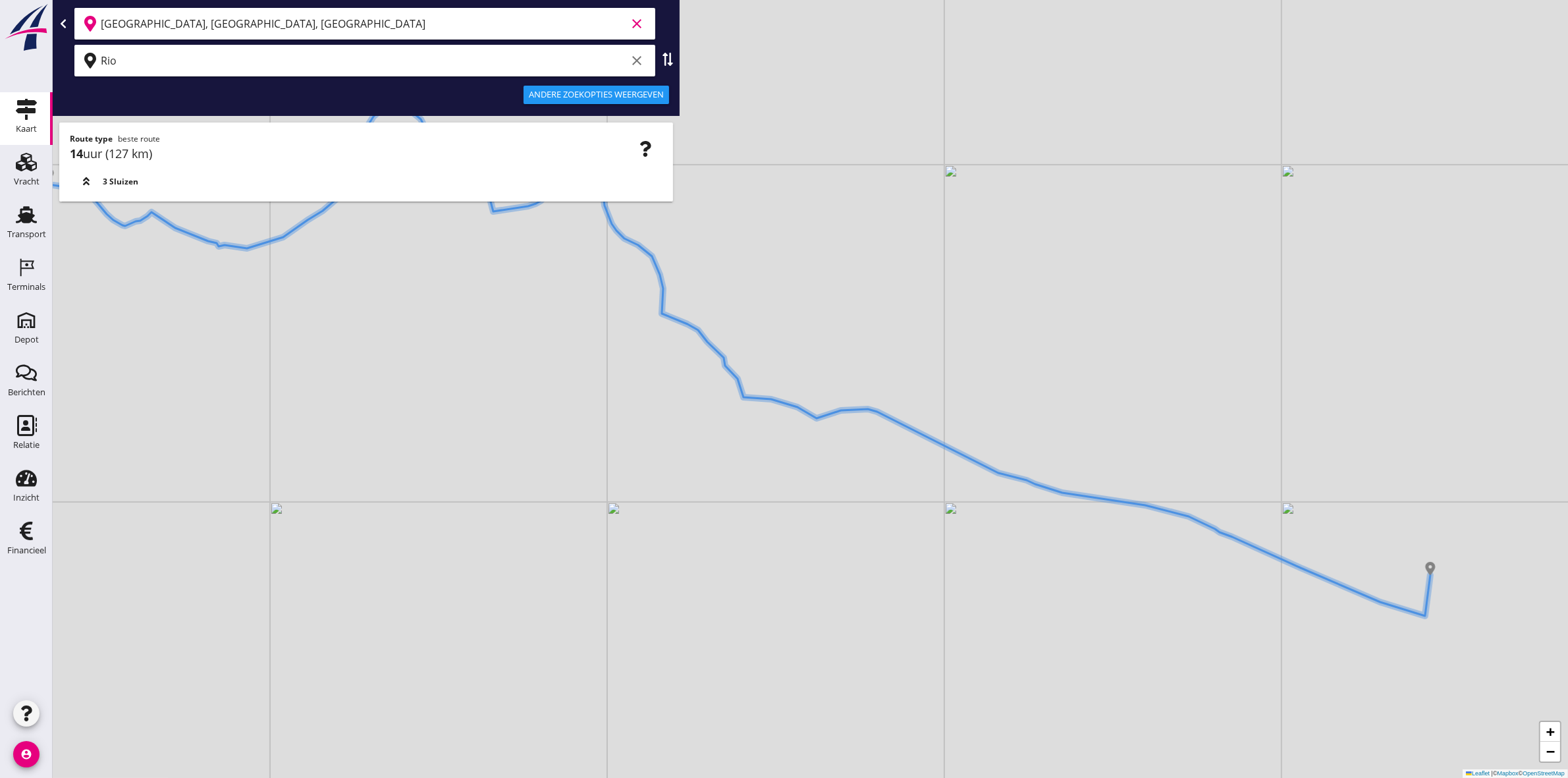
drag, startPoint x: 952, startPoint y: 481, endPoint x: 840, endPoint y: 445, distance: 117.6
click at [841, 445] on div "+ − Leaflet | © Mapbox © OpenStreetMap" at bounding box center [810, 389] width 1515 height 778
